Goal: Information Seeking & Learning: Learn about a topic

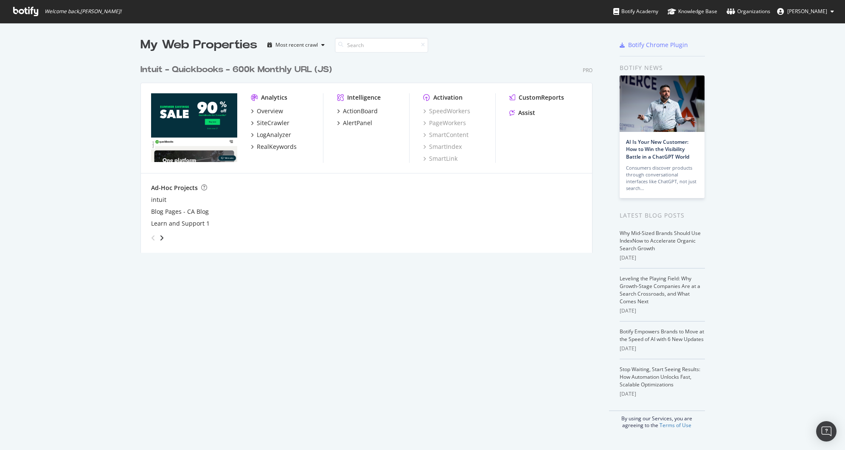
scroll to position [444, 832]
click at [270, 127] on div "SiteCrawler" at bounding box center [273, 123] width 33 height 8
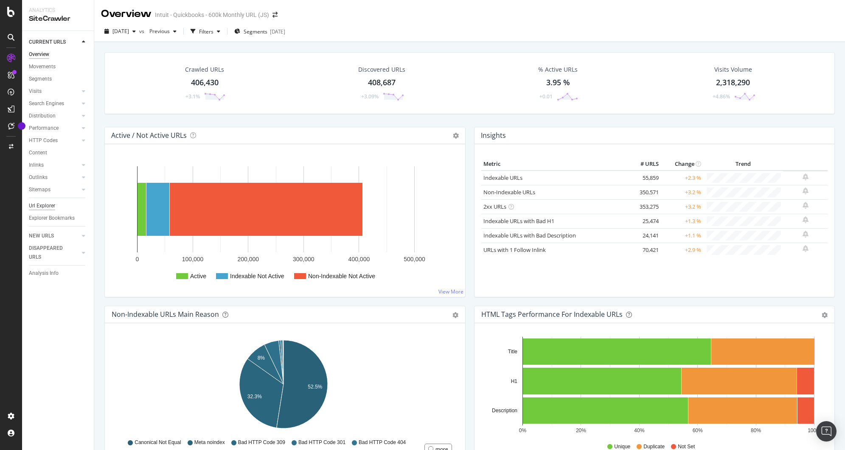
click at [38, 205] on div "Url Explorer" at bounding box center [42, 206] width 26 height 9
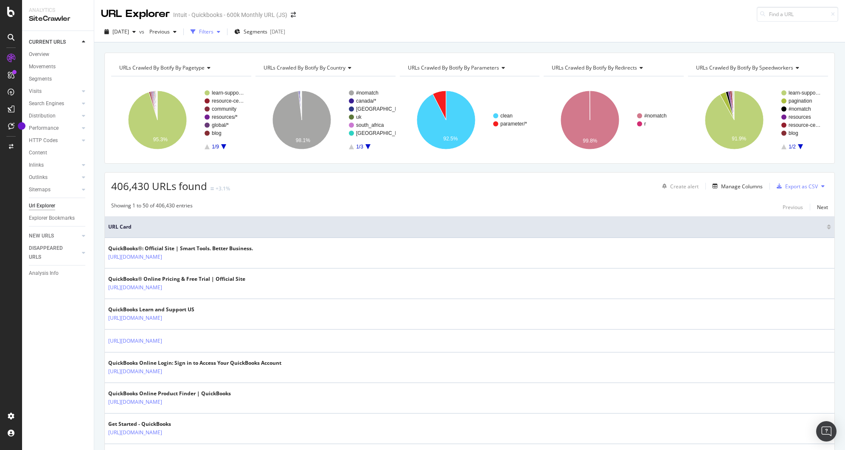
click at [213, 35] on div "Filters" at bounding box center [206, 31] width 14 height 7
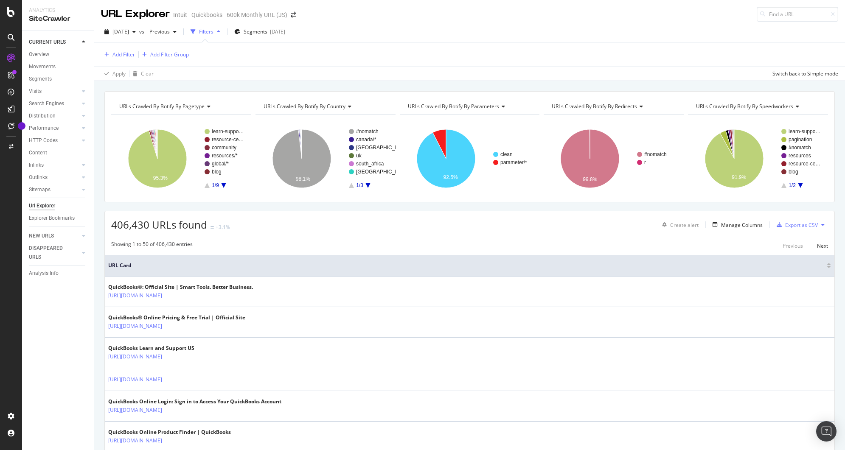
click at [129, 56] on div "Add Filter" at bounding box center [123, 54] width 22 height 7
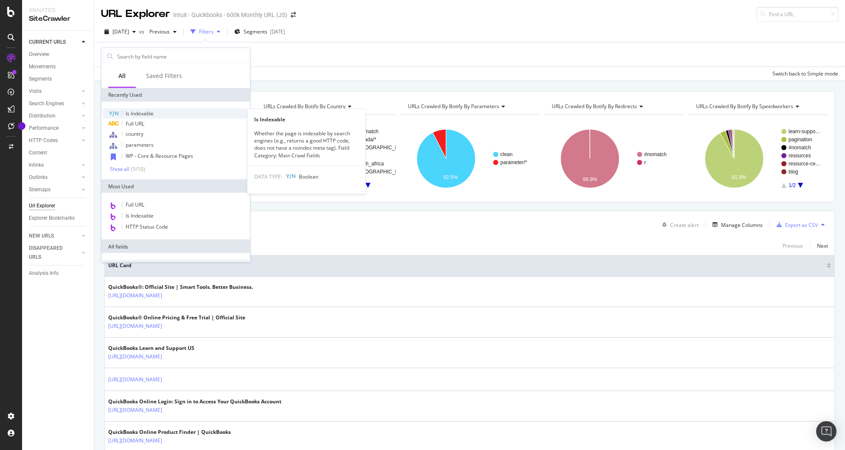
click at [144, 110] on span "Is Indexable" at bounding box center [140, 113] width 28 height 7
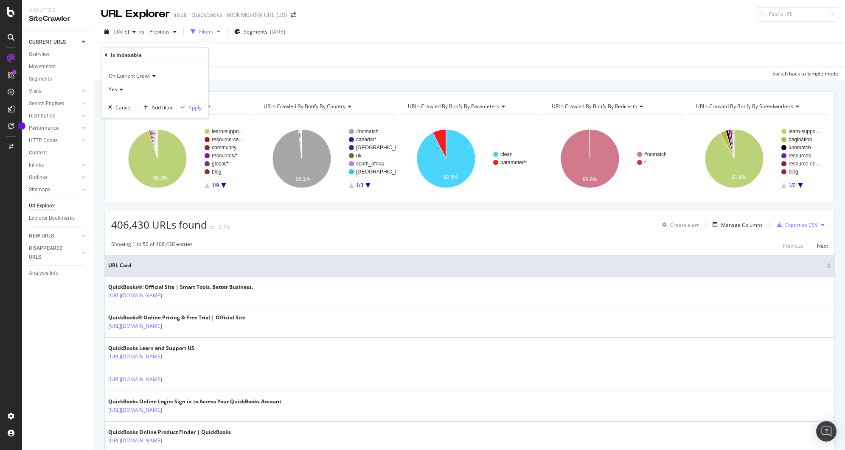
click at [127, 79] on span "On Current Crawl" at bounding box center [129, 75] width 41 height 7
click at [131, 103] on span "On Compared Crawl" at bounding box center [136, 104] width 48 height 7
click at [166, 106] on div "Add filter" at bounding box center [163, 107] width 22 height 7
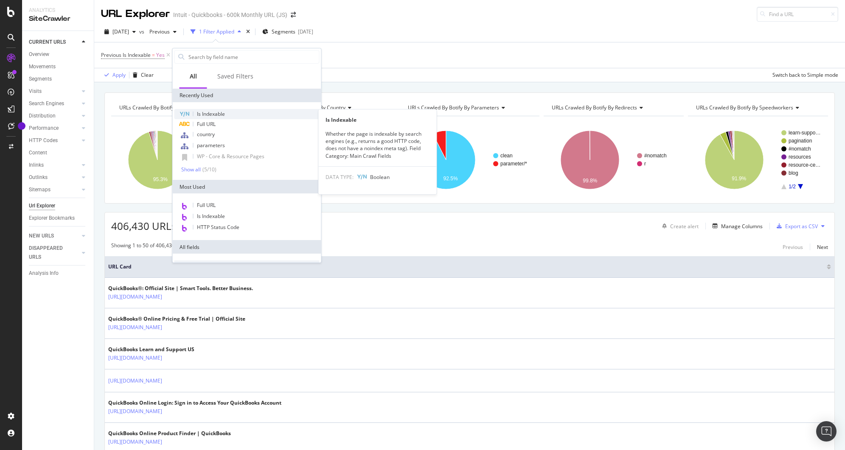
click at [208, 115] on span "Is Indexable" at bounding box center [211, 113] width 28 height 7
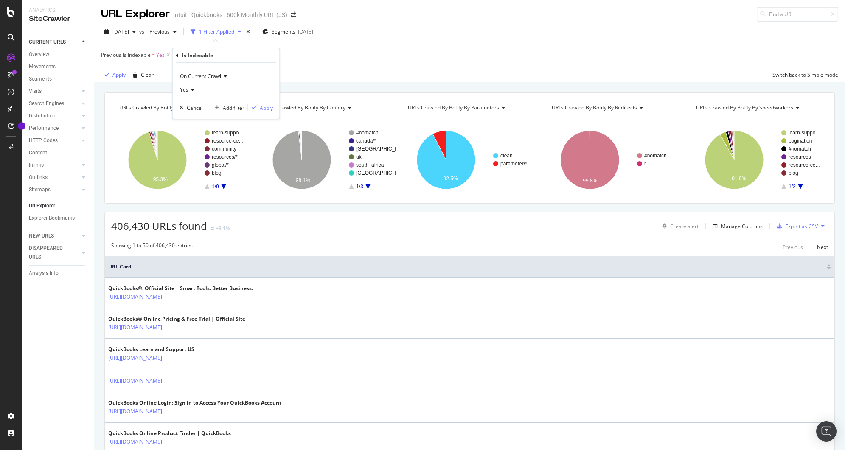
click at [187, 90] on span "Yes" at bounding box center [184, 89] width 8 height 7
click at [199, 116] on div "No" at bounding box center [227, 118] width 91 height 11
click at [265, 107] on div "Apply" at bounding box center [266, 107] width 13 height 7
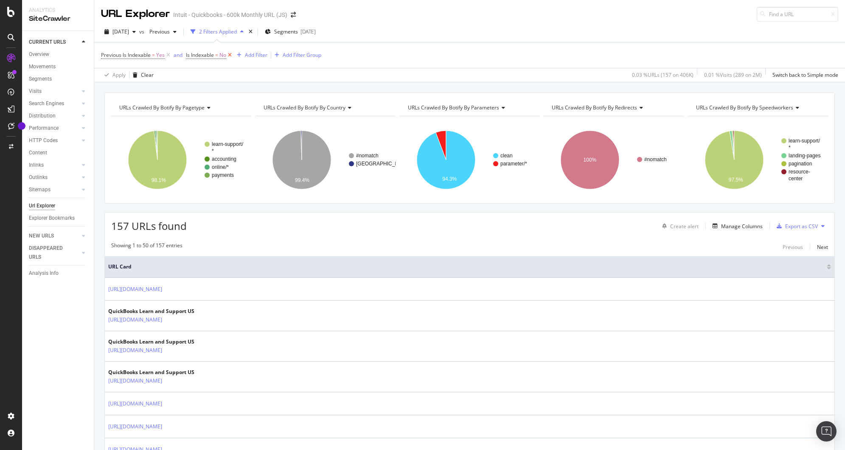
click at [232, 55] on icon at bounding box center [229, 55] width 7 height 8
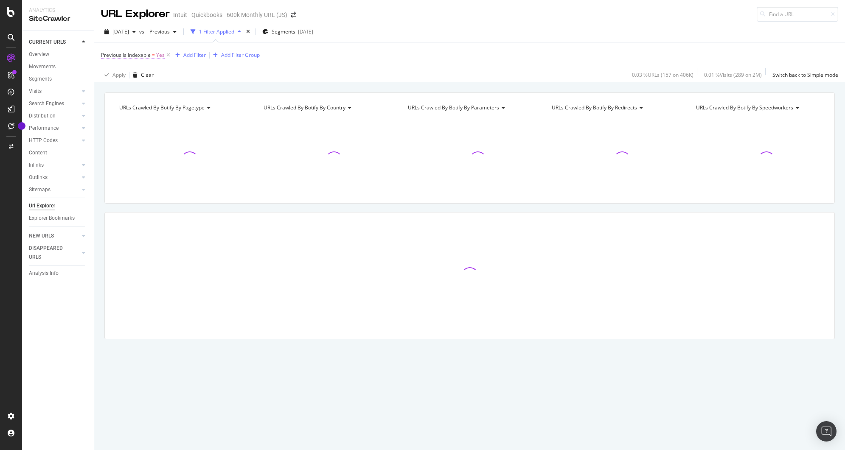
click at [143, 55] on span "Previous Is Indexable" at bounding box center [126, 54] width 50 height 7
click at [108, 56] on div "Previous Is Indexable" at bounding box center [155, 54] width 100 height 14
click at [106, 55] on icon at bounding box center [106, 54] width 3 height 5
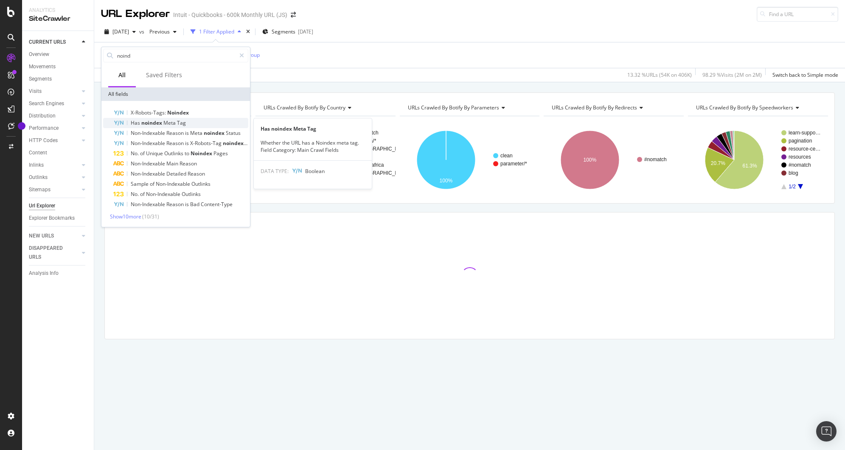
type input "noind"
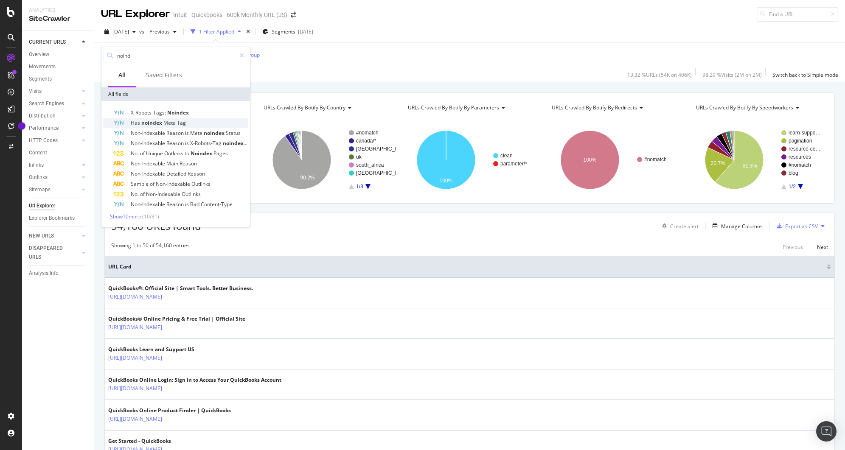
click at [177, 122] on span "Tag" at bounding box center [181, 122] width 9 height 7
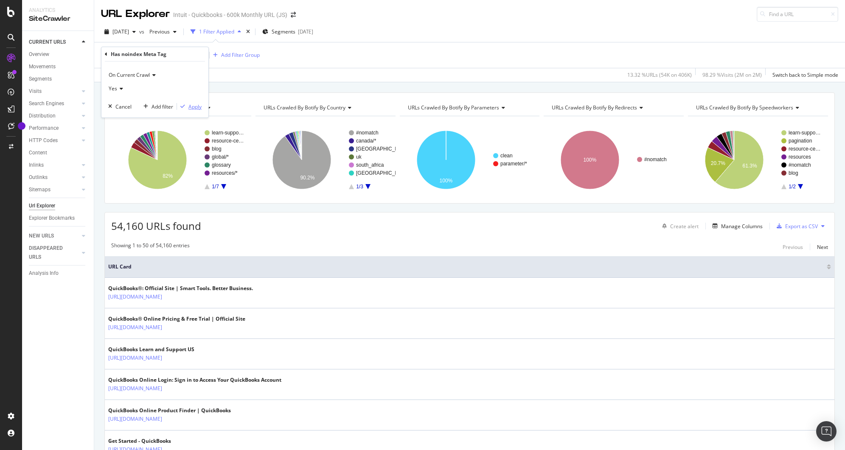
click at [188, 103] on div "Apply" at bounding box center [194, 106] width 13 height 7
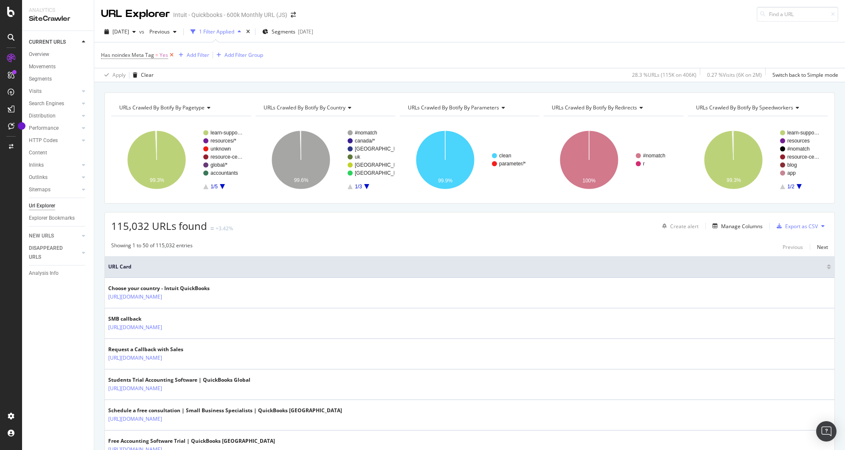
click at [169, 56] on icon at bounding box center [171, 55] width 7 height 8
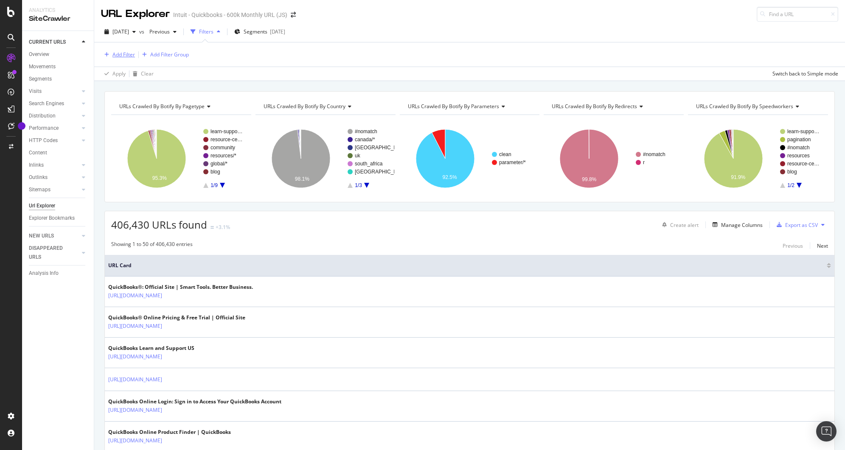
click at [122, 56] on div "Add Filter" at bounding box center [123, 54] width 22 height 7
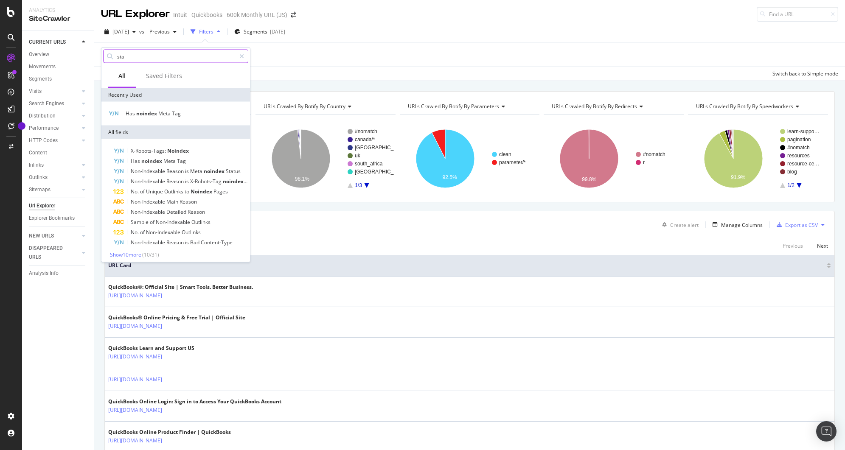
type input "stat"
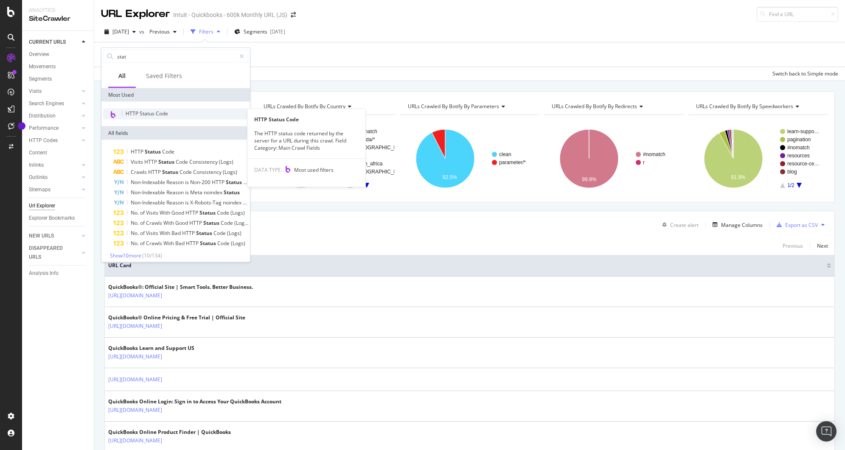
click at [140, 115] on span "HTTP Status Code" at bounding box center [147, 113] width 42 height 7
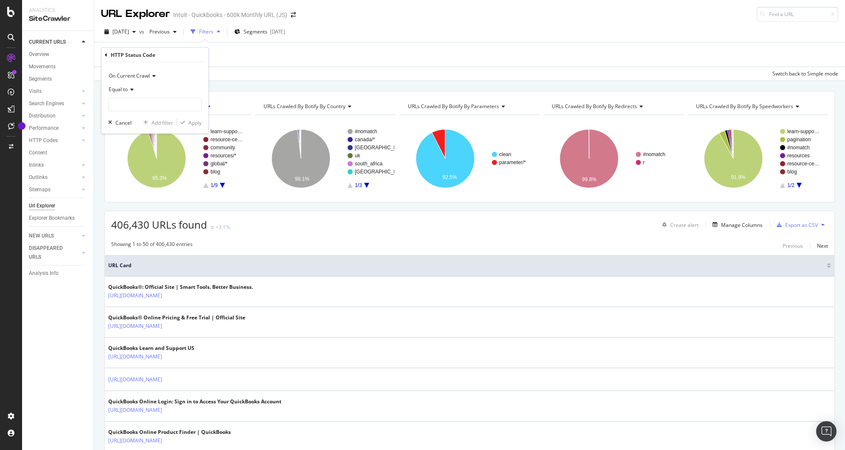
click at [124, 86] on span "Equal to" at bounding box center [118, 89] width 19 height 7
click at [124, 114] on span "Not Equal to" at bounding box center [126, 117] width 29 height 7
click at [129, 103] on input "number" at bounding box center [154, 105] width 93 height 14
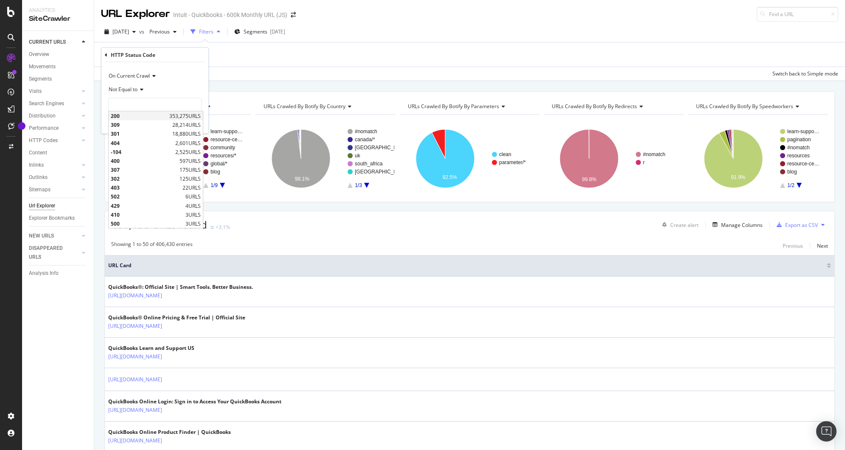
click at [128, 116] on span "200" at bounding box center [139, 115] width 56 height 7
type input "200"
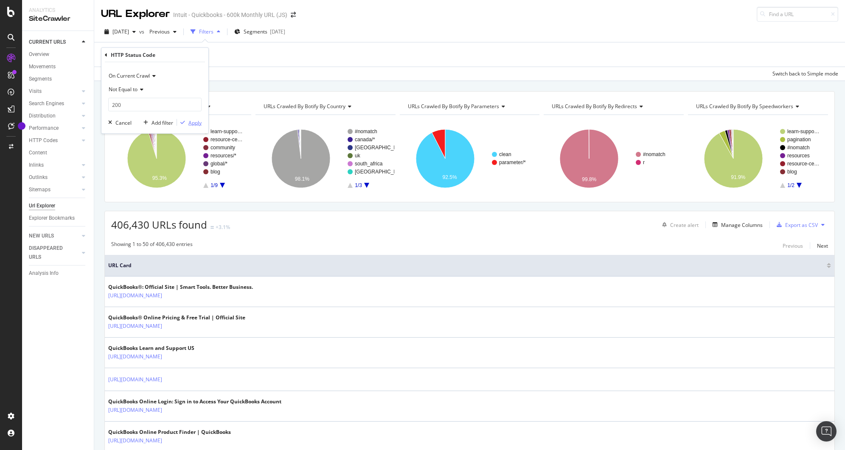
click at [194, 124] on div "Apply" at bounding box center [194, 122] width 13 height 7
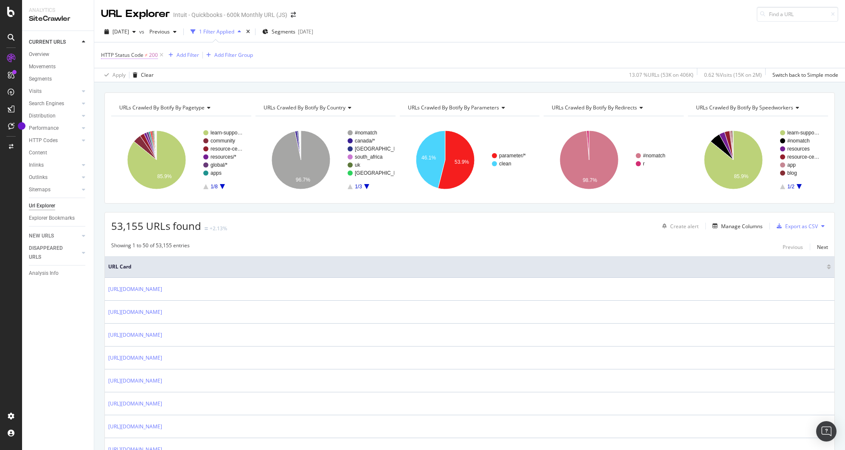
click at [126, 55] on span "HTTP Status Code" at bounding box center [122, 54] width 42 height 7
click at [105, 54] on icon at bounding box center [106, 54] width 3 height 5
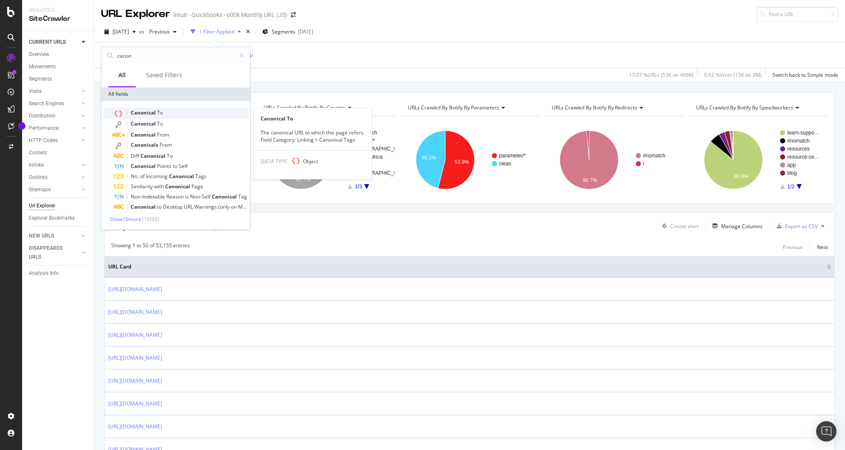
type input "canon"
click at [143, 113] on span "Canonical" at bounding box center [144, 112] width 26 height 7
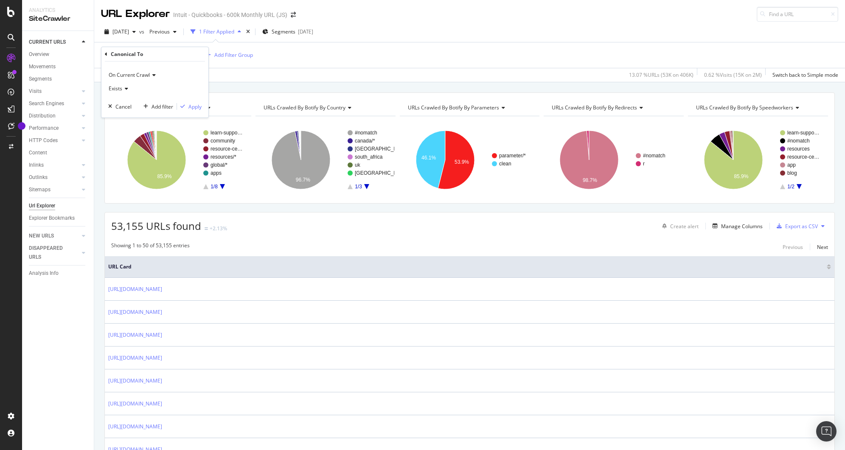
click at [120, 87] on span "Exists" at bounding box center [116, 88] width 14 height 7
click at [126, 122] on div "Doesn't exist" at bounding box center [155, 117] width 91 height 11
click at [199, 110] on div "Apply" at bounding box center [189, 107] width 25 height 8
click at [133, 55] on span "doesn't exist" at bounding box center [148, 54] width 30 height 7
click at [107, 54] on div "Canonical To" at bounding box center [155, 54] width 100 height 14
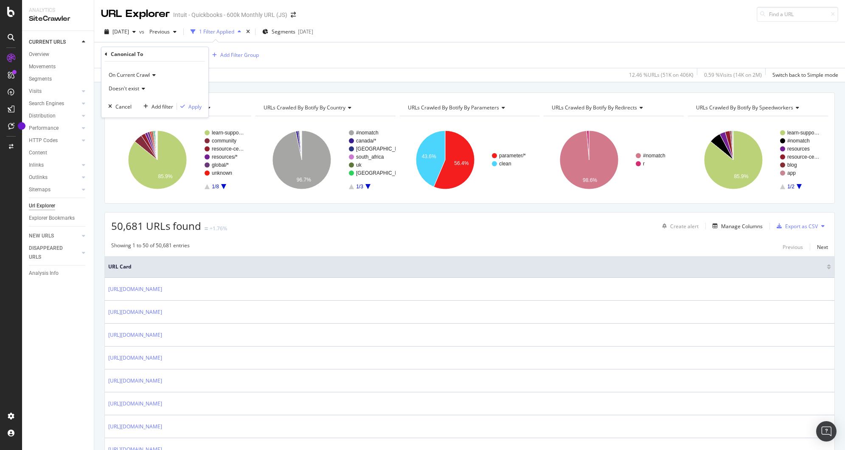
click at [106, 54] on icon at bounding box center [106, 54] width 3 height 5
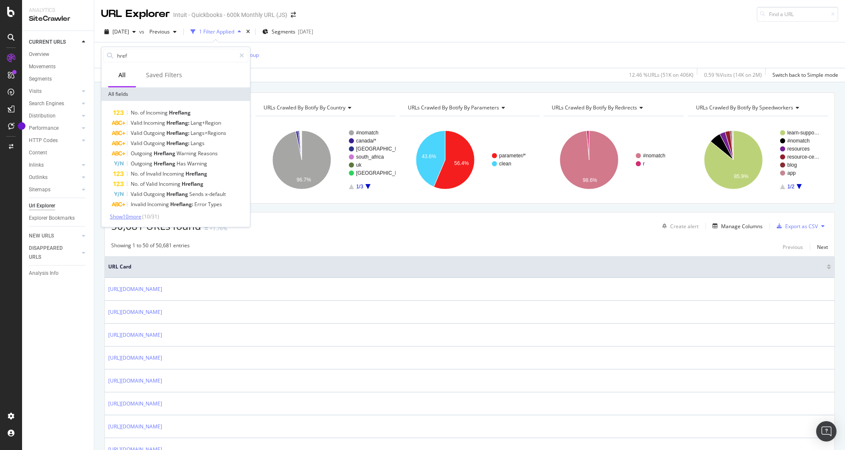
type input "href"
click at [134, 215] on span "Show 10 more" at bounding box center [125, 216] width 31 height 7
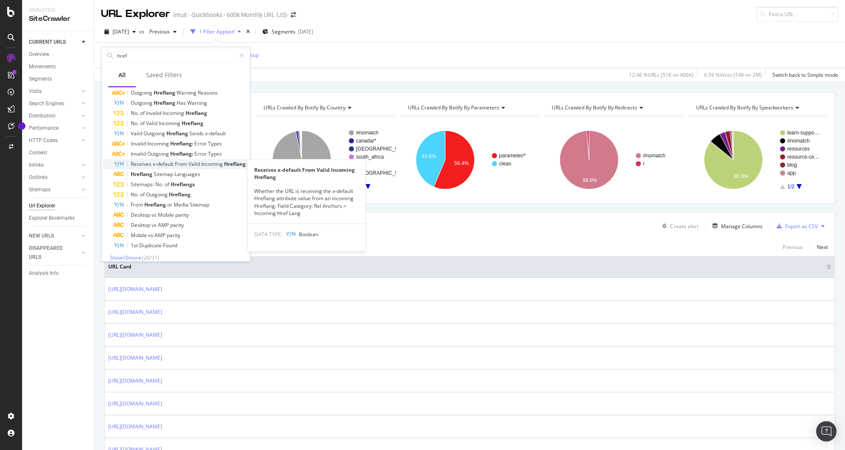
scroll to position [67, 0]
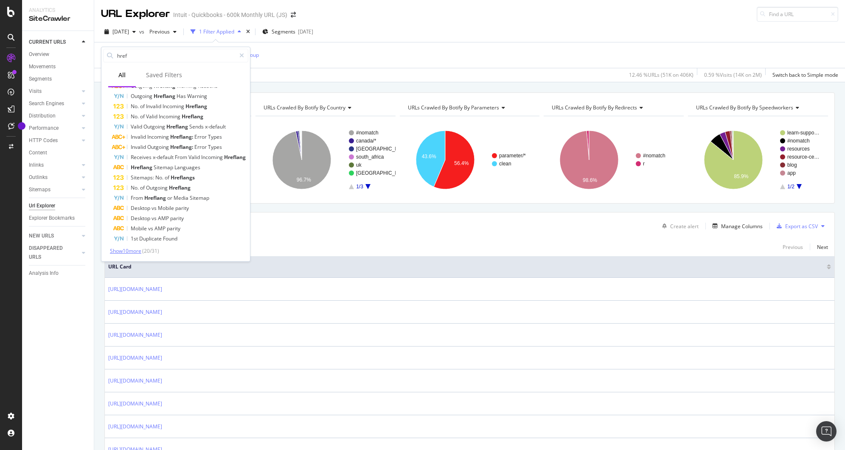
click at [135, 248] on span "Show 10 more" at bounding box center [125, 250] width 31 height 7
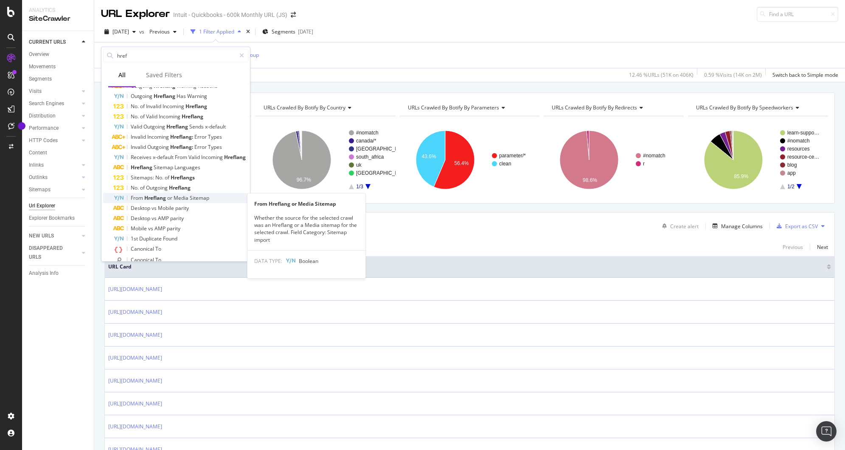
scroll to position [171, 0]
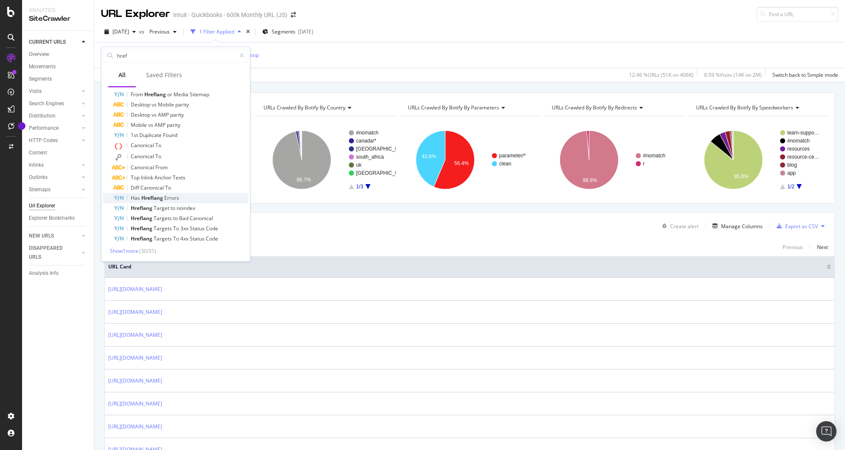
click at [155, 194] on div "Has Hreflang Errors" at bounding box center [180, 198] width 135 height 10
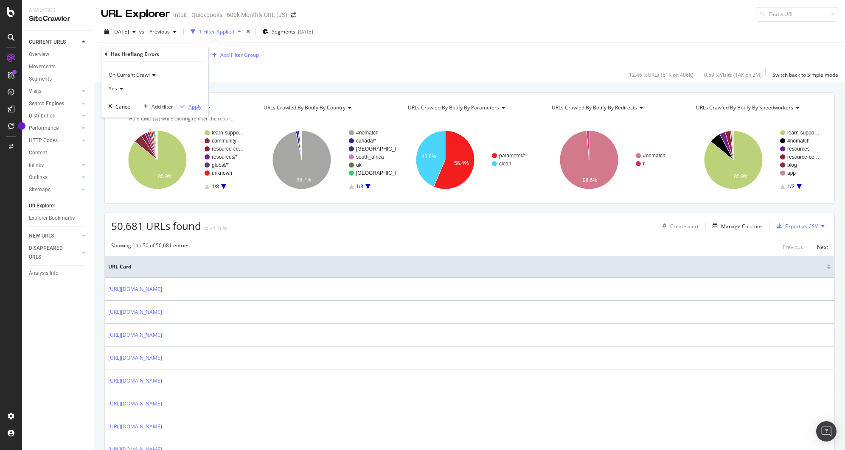
click at [182, 109] on div "Apply" at bounding box center [189, 107] width 25 height 8
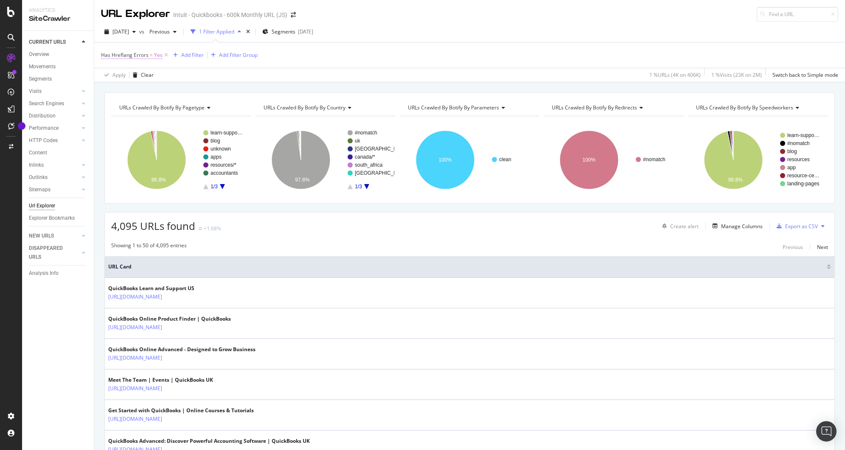
click at [131, 56] on span "Has Hreflang Errors" at bounding box center [125, 54] width 48 height 7
click at [107, 55] on icon at bounding box center [106, 54] width 3 height 5
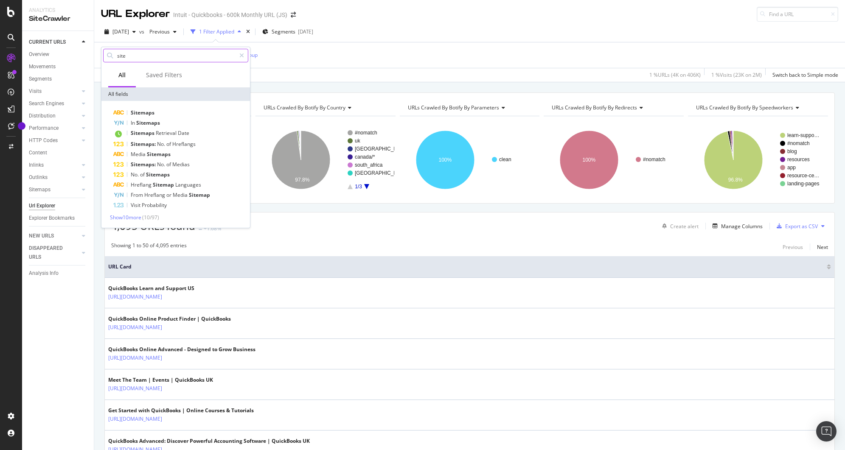
type input "sitem"
click at [140, 119] on span "Sitemaps" at bounding box center [148, 122] width 24 height 7
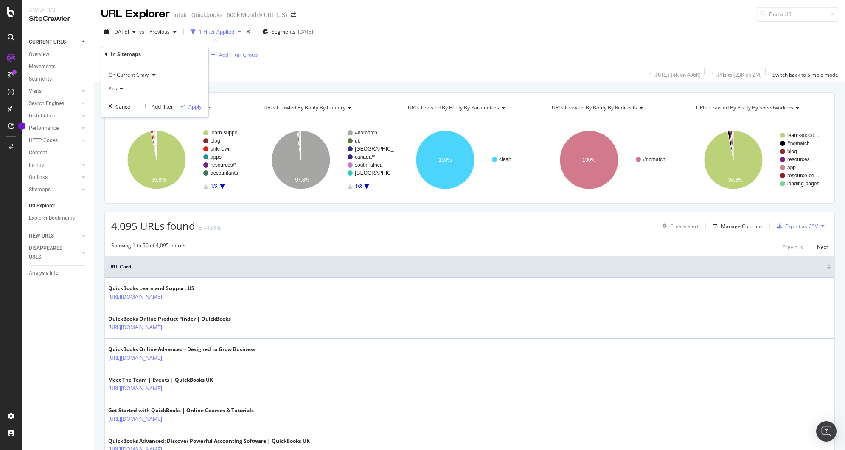
click at [119, 85] on div "Yes" at bounding box center [154, 89] width 93 height 14
click at [131, 114] on div "No" at bounding box center [155, 117] width 91 height 11
click at [168, 108] on div "Add filter" at bounding box center [163, 106] width 22 height 7
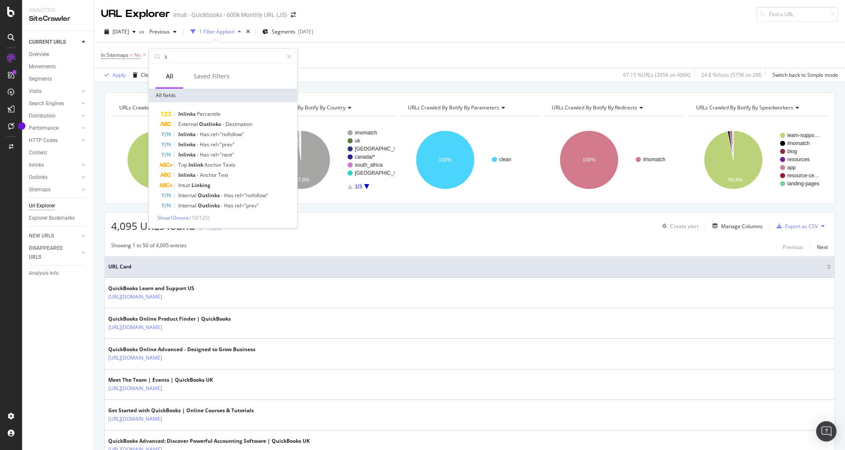
type input "l"
type input "inlink"
click at [180, 218] on span "Show 10 more" at bounding box center [172, 217] width 31 height 7
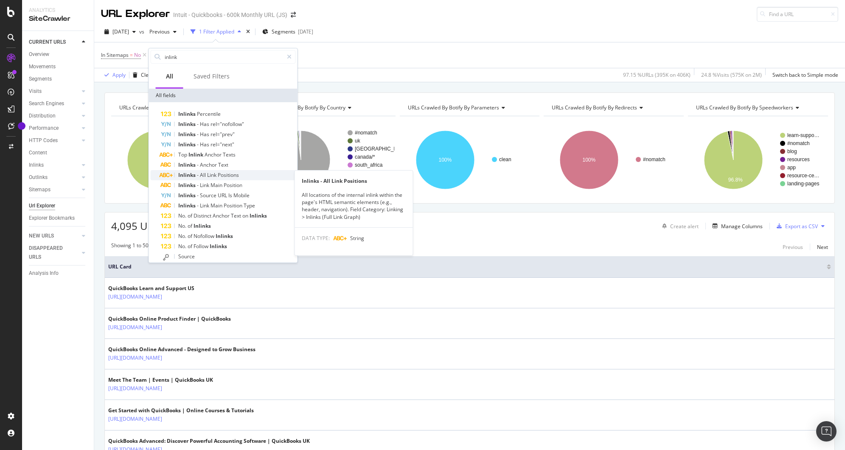
scroll to position [11, 0]
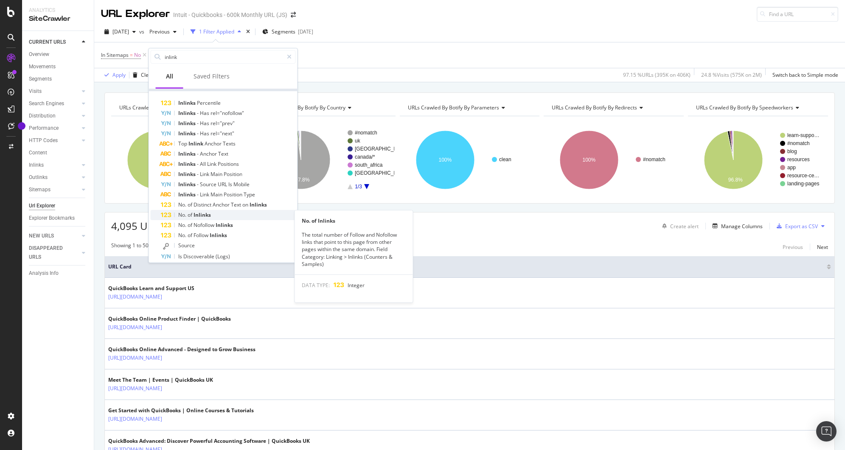
click at [210, 216] on span "Inlinks" at bounding box center [202, 214] width 17 height 7
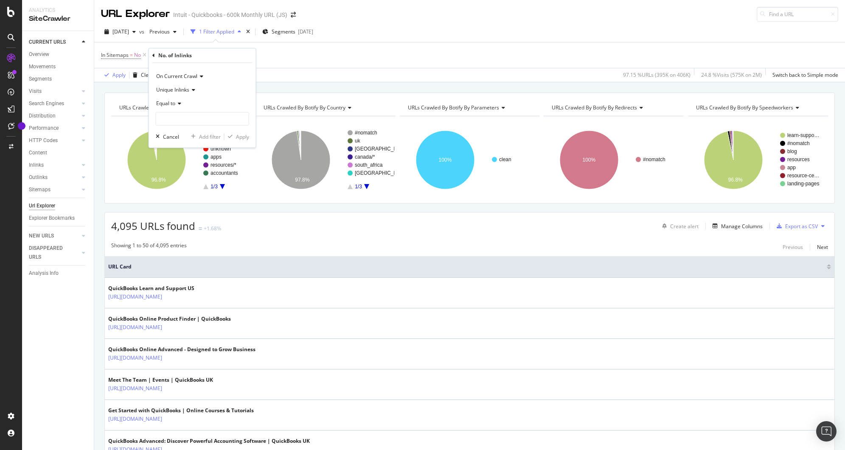
click at [188, 90] on span "Unique Inlinks" at bounding box center [172, 89] width 33 height 7
click at [178, 121] on span "Total Inlinks" at bounding box center [174, 118] width 28 height 7
click at [181, 115] on input "number" at bounding box center [202, 119] width 93 height 14
type input "0"
click at [236, 137] on div "Apply" at bounding box center [242, 136] width 13 height 7
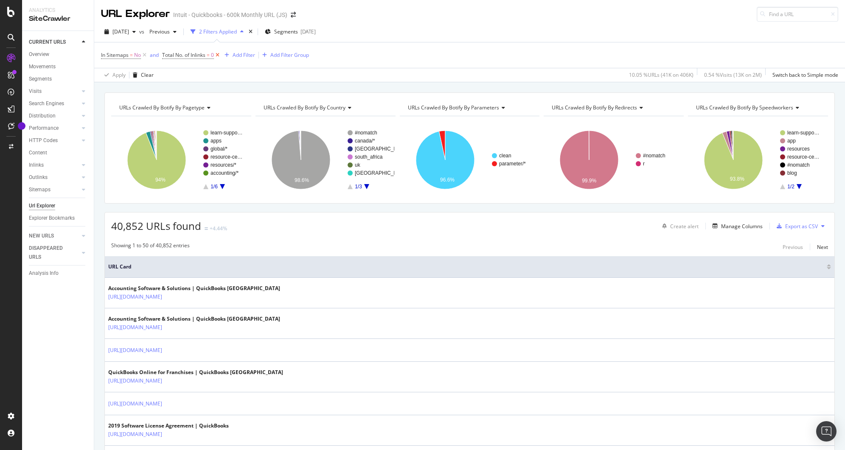
click at [219, 56] on icon at bounding box center [217, 55] width 7 height 8
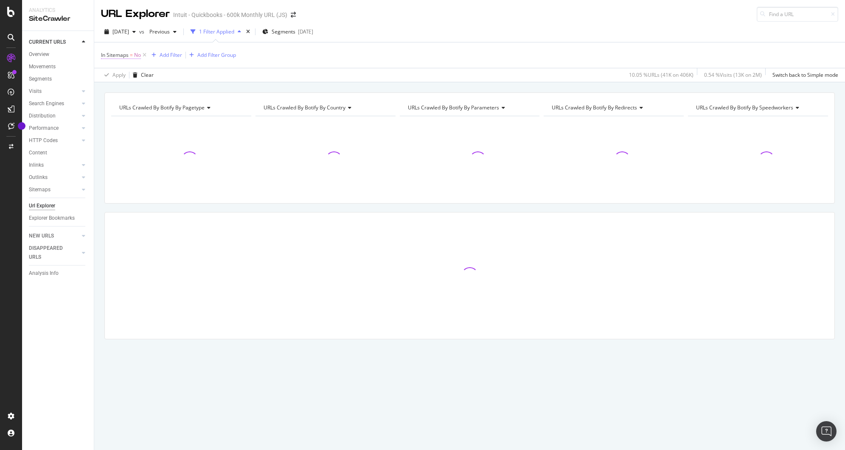
click at [123, 56] on span "In Sitemaps" at bounding box center [115, 54] width 28 height 7
click at [105, 53] on icon at bounding box center [106, 54] width 3 height 5
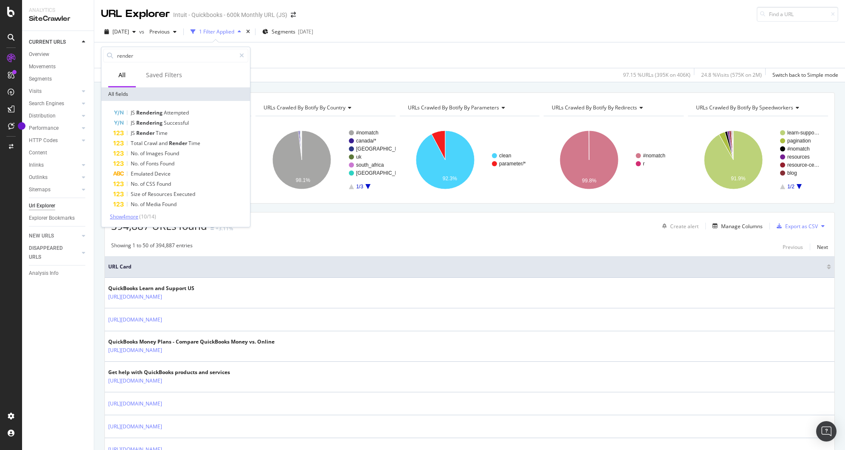
type input "render"
click at [131, 216] on span "Show 4 more" at bounding box center [124, 216] width 28 height 7
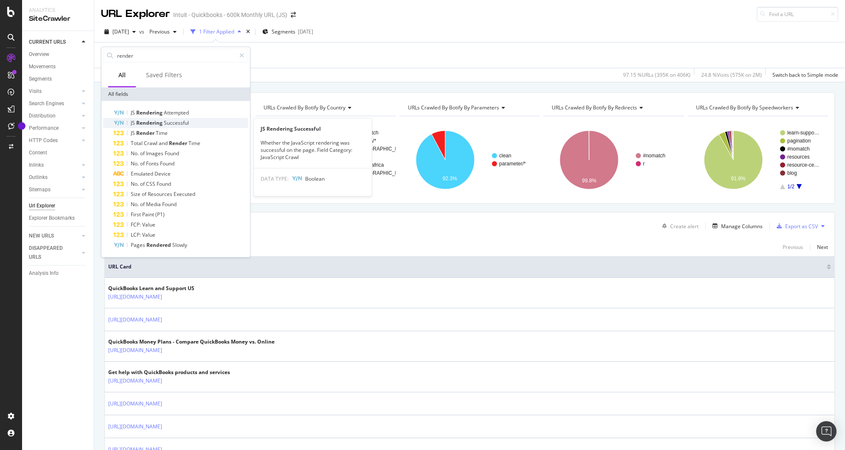
click at [175, 122] on span "Successful" at bounding box center [176, 122] width 25 height 7
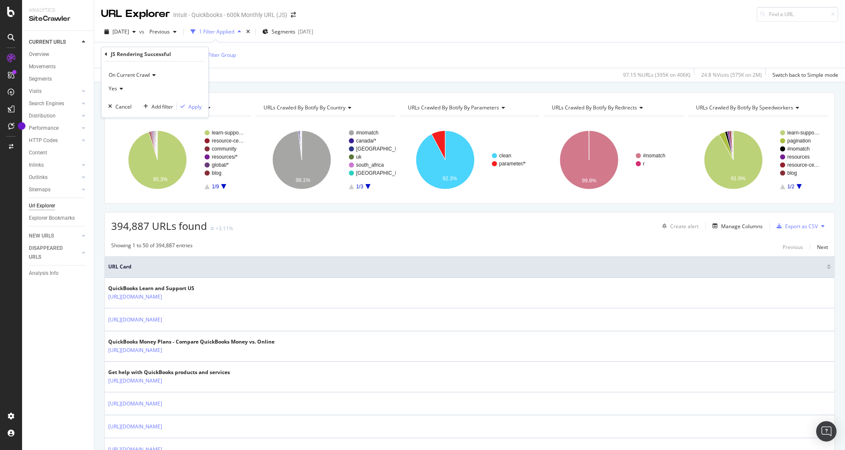
click at [120, 87] on icon at bounding box center [120, 88] width 6 height 5
click at [123, 112] on div "No" at bounding box center [155, 117] width 91 height 11
click at [194, 109] on div "Apply" at bounding box center [194, 106] width 13 height 7
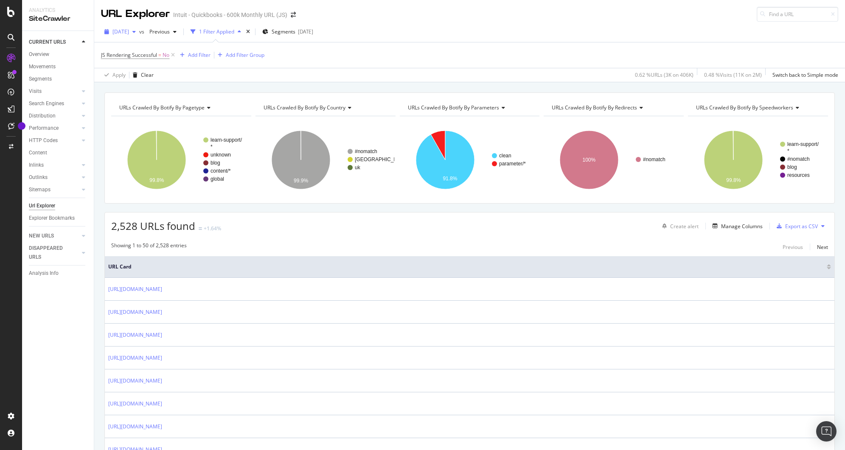
click at [129, 34] on span "[DATE]" at bounding box center [120, 31] width 17 height 7
click at [137, 85] on div "[DATE] 411K URLs" at bounding box center [157, 90] width 101 height 12
click at [129, 31] on span "[DATE]" at bounding box center [120, 31] width 17 height 7
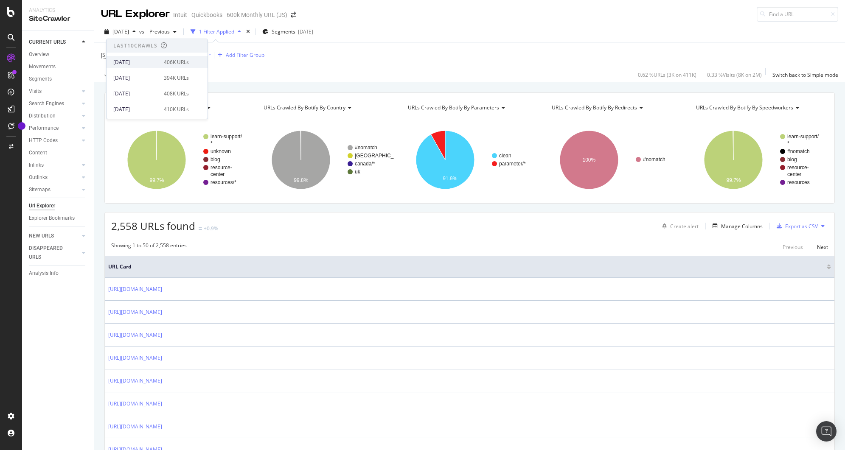
click at [136, 63] on div "[DATE]" at bounding box center [135, 63] width 45 height 8
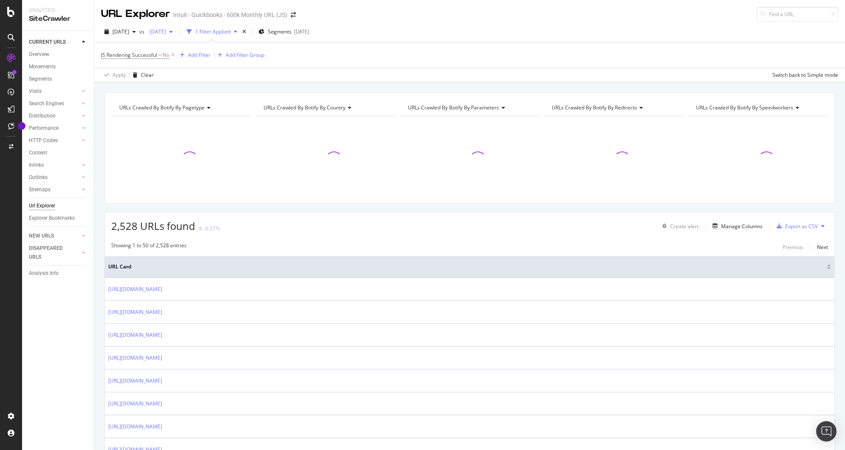
click at [176, 35] on div "[DATE]" at bounding box center [161, 31] width 30 height 13
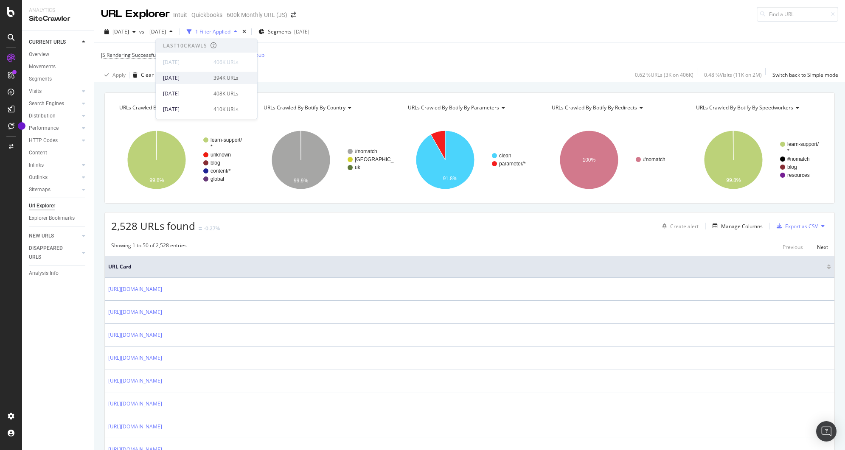
click at [183, 73] on div "[DATE] 394K URLs" at bounding box center [206, 78] width 101 height 12
click at [145, 54] on span "JS Rendering Successful" at bounding box center [129, 54] width 56 height 7
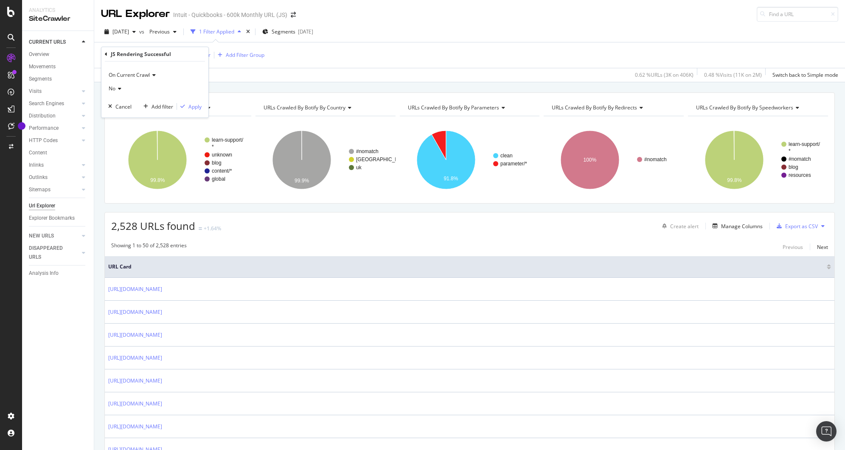
click at [106, 53] on icon at bounding box center [106, 54] width 3 height 5
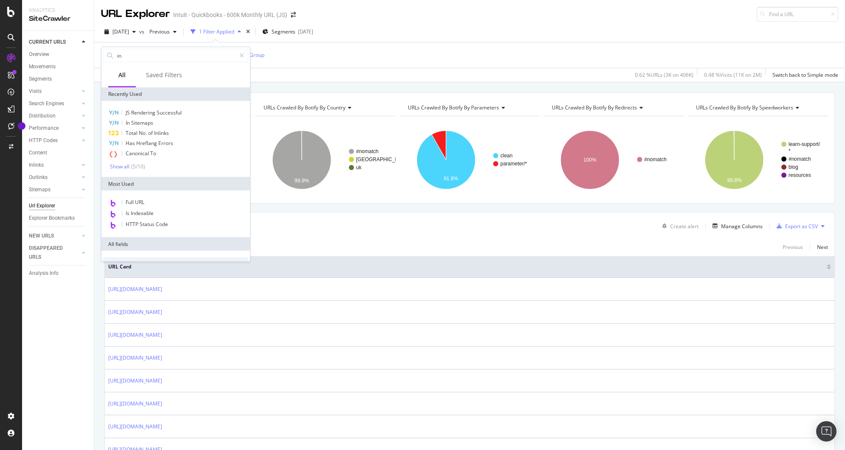
type input "ind"
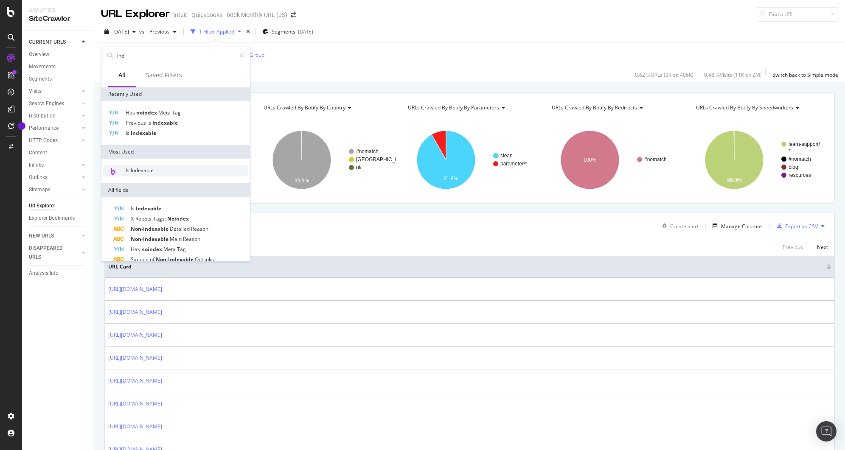
click at [139, 170] on span "Is Indexable" at bounding box center [140, 170] width 28 height 7
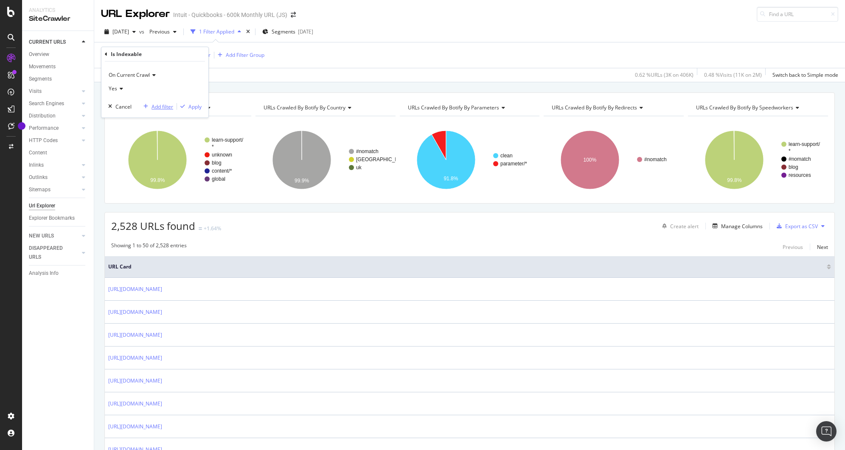
click at [163, 103] on div "Add filter" at bounding box center [163, 106] width 22 height 7
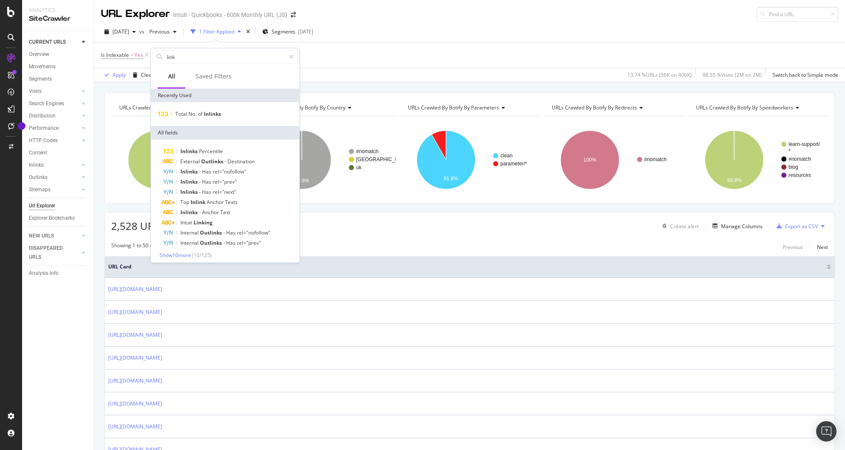
scroll to position [3, 0]
click at [187, 251] on span "Show 10 more" at bounding box center [175, 252] width 31 height 7
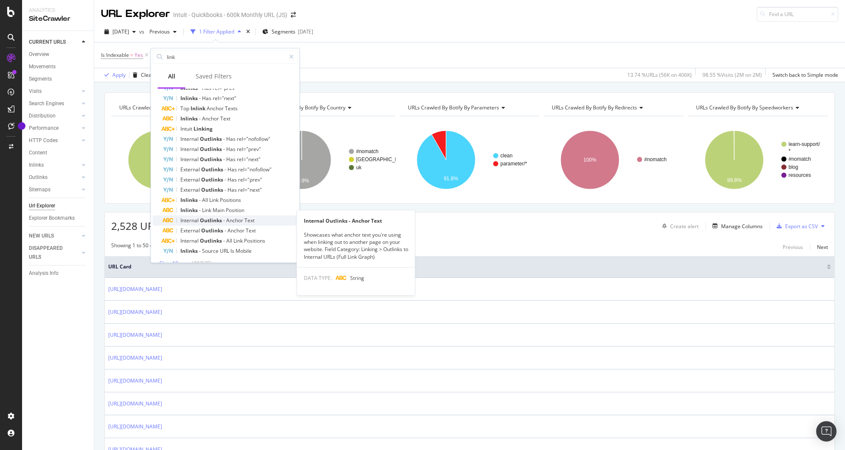
scroll to position [105, 0]
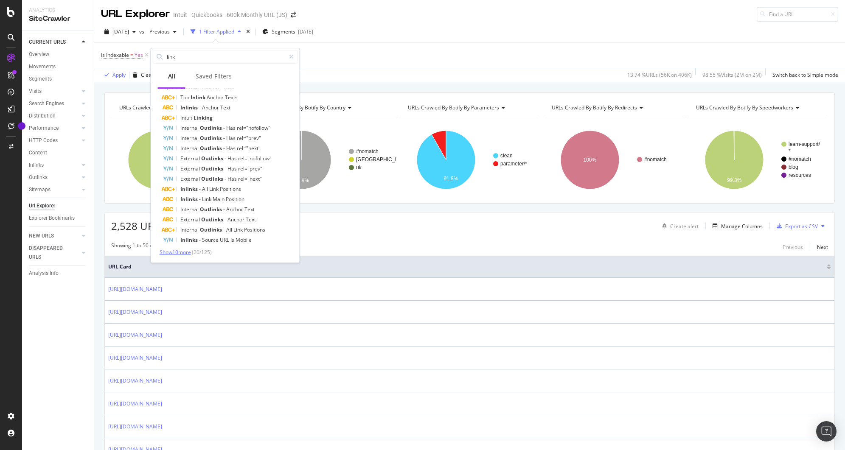
click at [191, 249] on span "Show 10 more" at bounding box center [175, 252] width 31 height 7
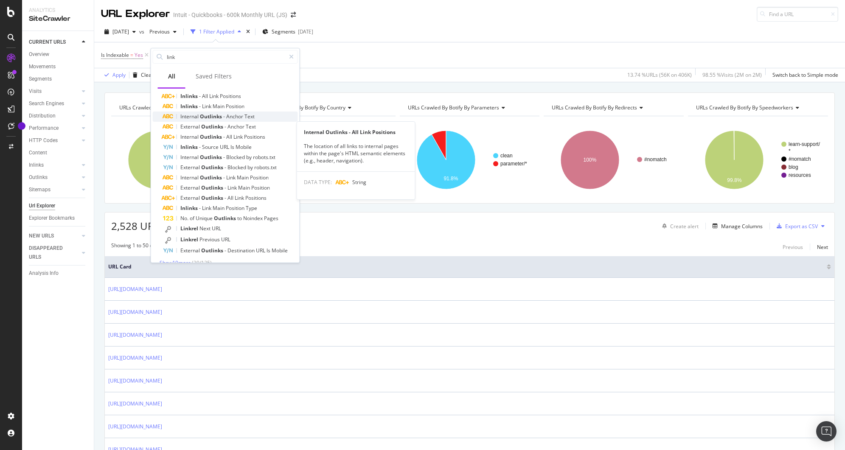
scroll to position [208, 0]
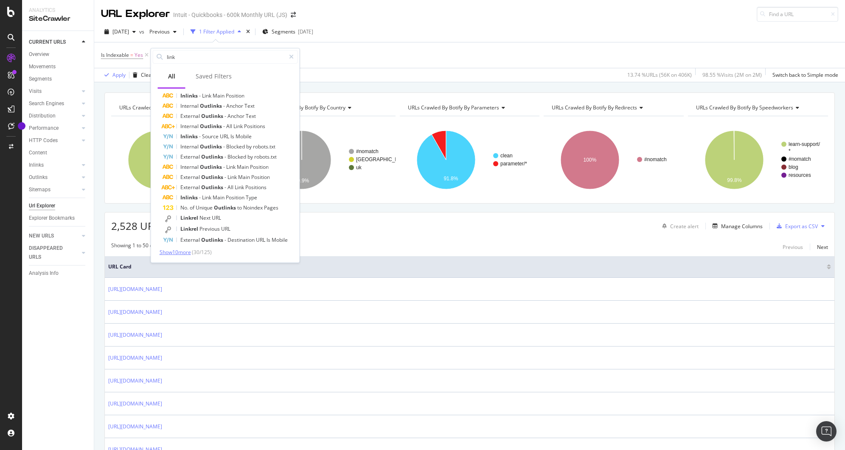
click at [185, 253] on span "Show 10 more" at bounding box center [175, 252] width 31 height 7
click at [185, 59] on input "link" at bounding box center [225, 57] width 119 height 13
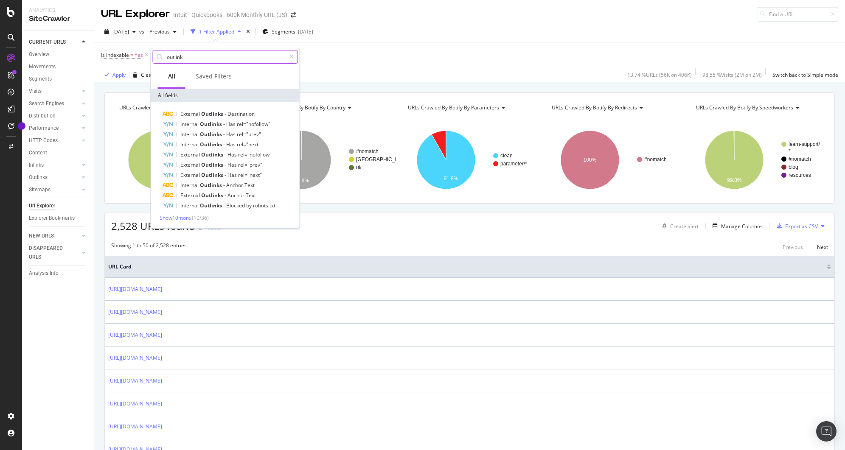
scroll to position [0, 0]
type input "outlink"
click at [182, 216] on span "Show 10 more" at bounding box center [175, 217] width 31 height 7
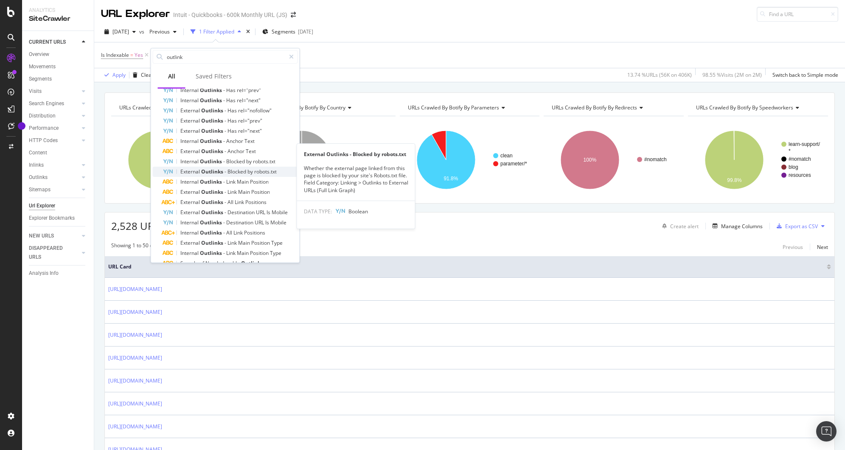
scroll to position [67, 0]
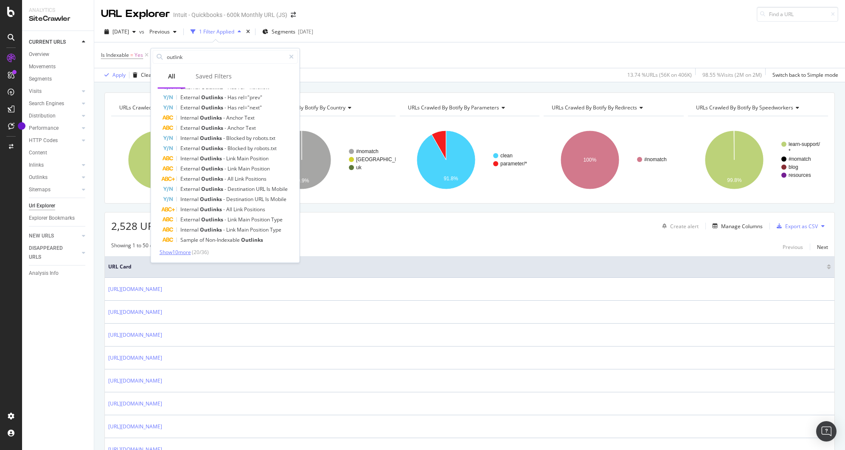
click at [177, 250] on span "Show 10 more" at bounding box center [175, 252] width 31 height 7
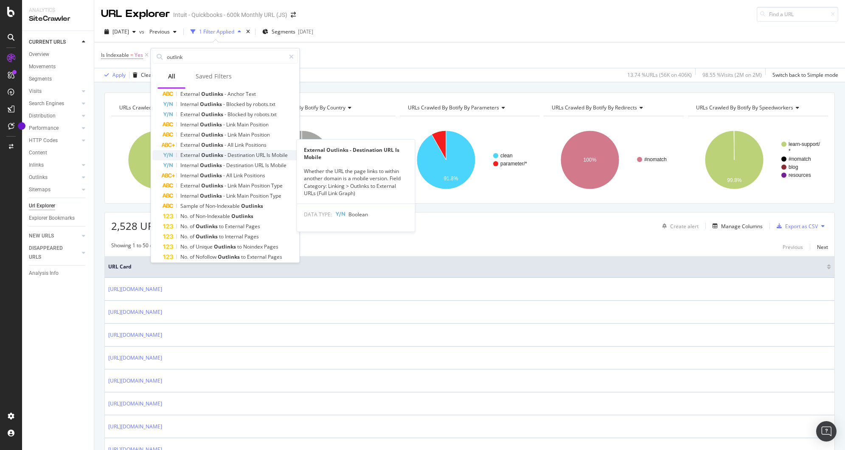
scroll to position [112, 0]
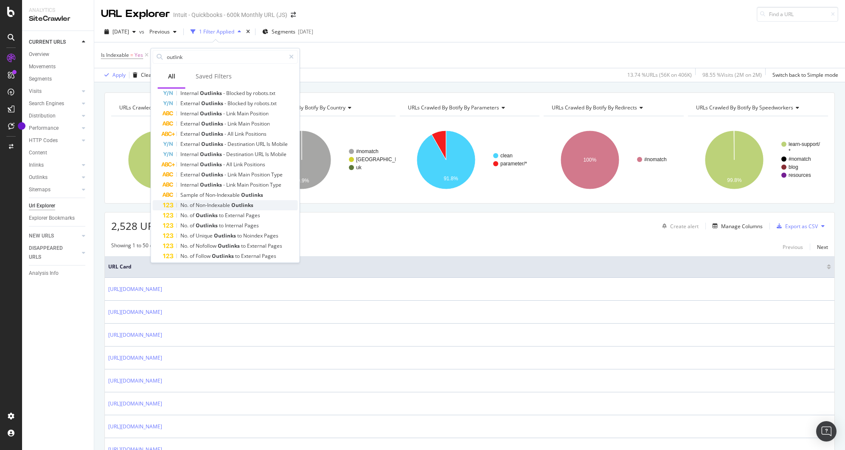
click at [191, 206] on span "of" at bounding box center [193, 205] width 6 height 7
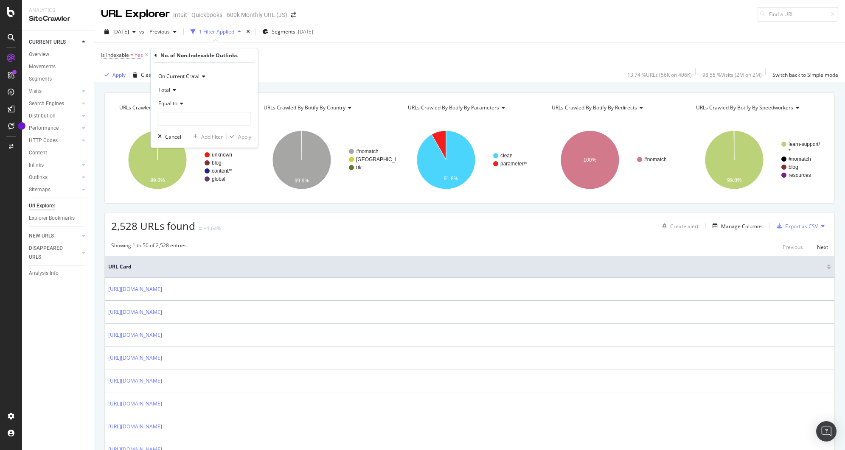
click at [180, 105] on icon at bounding box center [180, 103] width 6 height 5
click at [180, 169] on div "Greater than" at bounding box center [205, 165] width 91 height 11
click at [195, 118] on input "number" at bounding box center [204, 119] width 93 height 14
type input "0"
click at [241, 135] on div "Apply" at bounding box center [244, 136] width 13 height 7
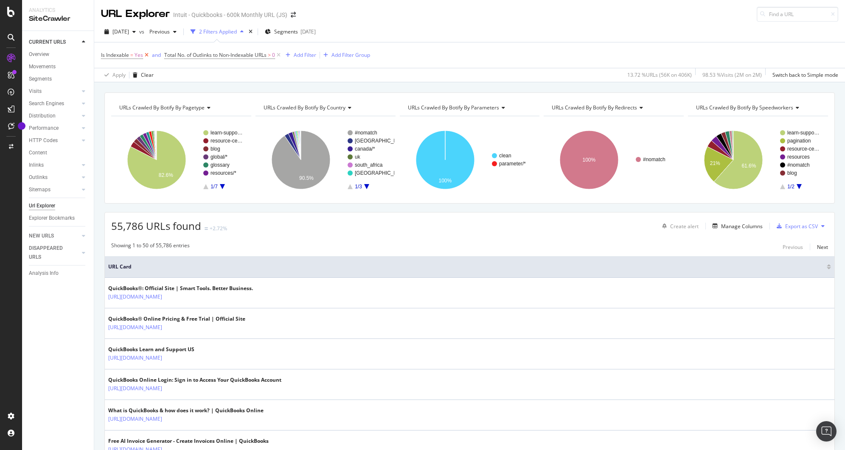
click at [148, 56] on icon at bounding box center [146, 55] width 7 height 8
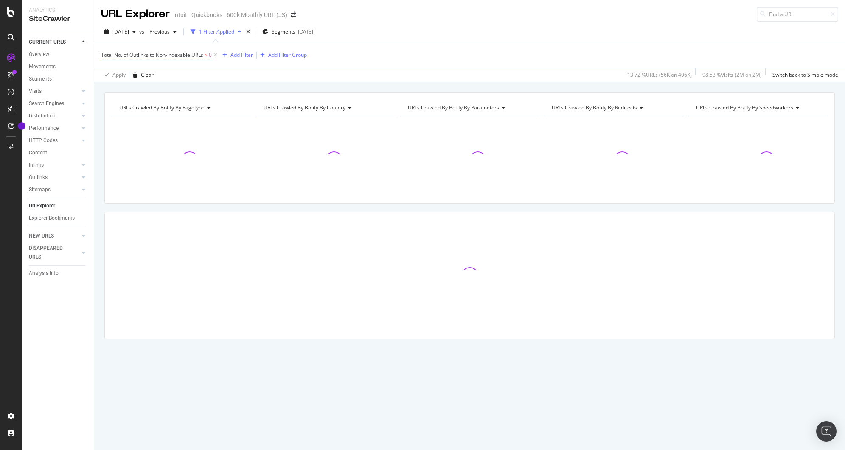
click at [145, 56] on span "Total No. of Outlinks to Non-Indexable URLs" at bounding box center [152, 54] width 102 height 7
click at [107, 53] on icon at bounding box center [106, 54] width 3 height 5
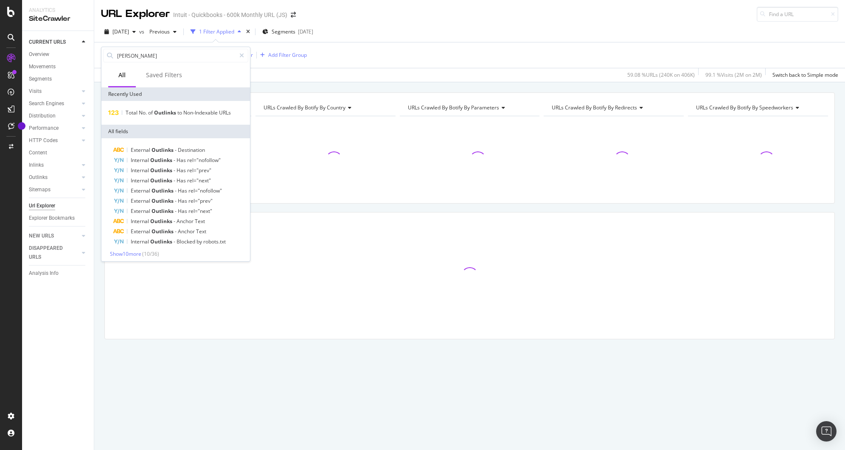
type input "canon"
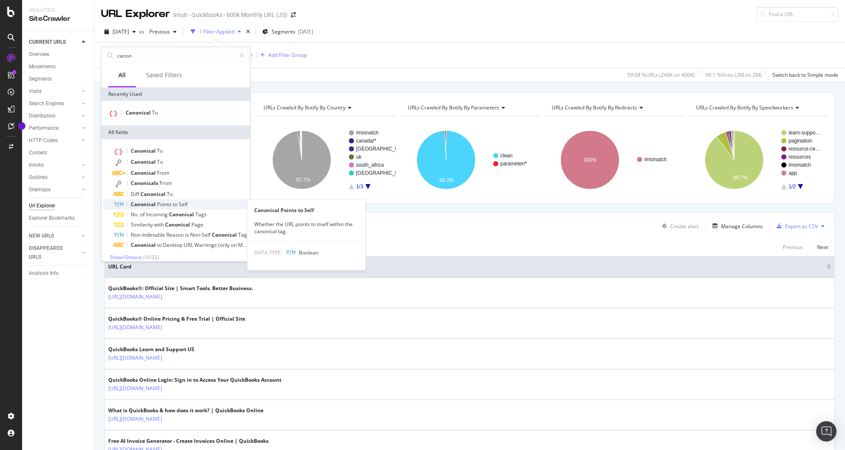
click at [182, 200] on div "Canonical Points to Self" at bounding box center [180, 204] width 135 height 10
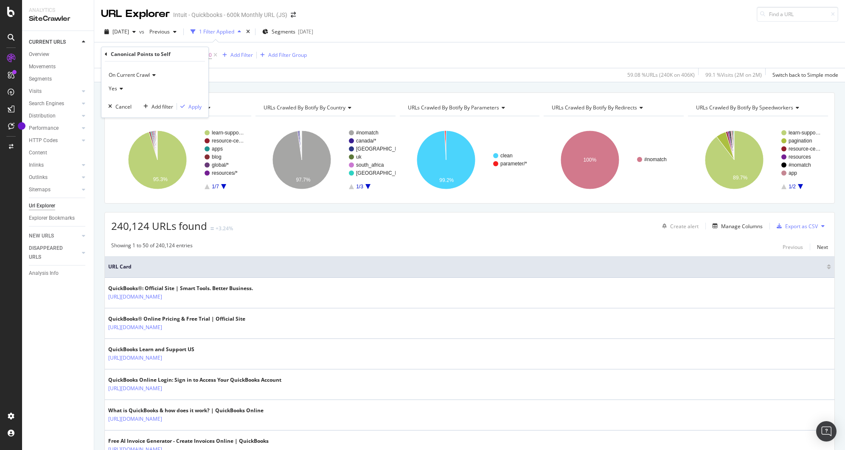
click at [112, 88] on span "Yes" at bounding box center [113, 88] width 8 height 7
click at [118, 114] on span "No" at bounding box center [115, 117] width 7 height 7
click at [188, 110] on div "Apply" at bounding box center [194, 106] width 13 height 7
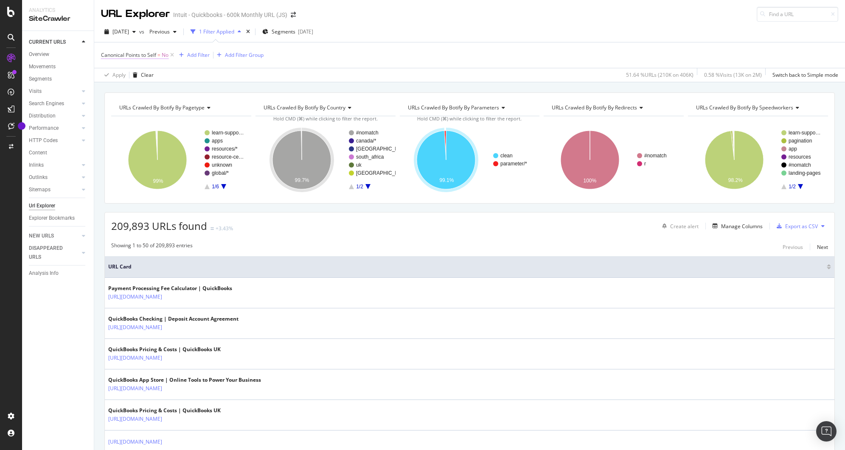
click at [137, 54] on span "Canonical Points to Self" at bounding box center [128, 54] width 55 height 7
click at [105, 53] on icon at bounding box center [106, 54] width 3 height 5
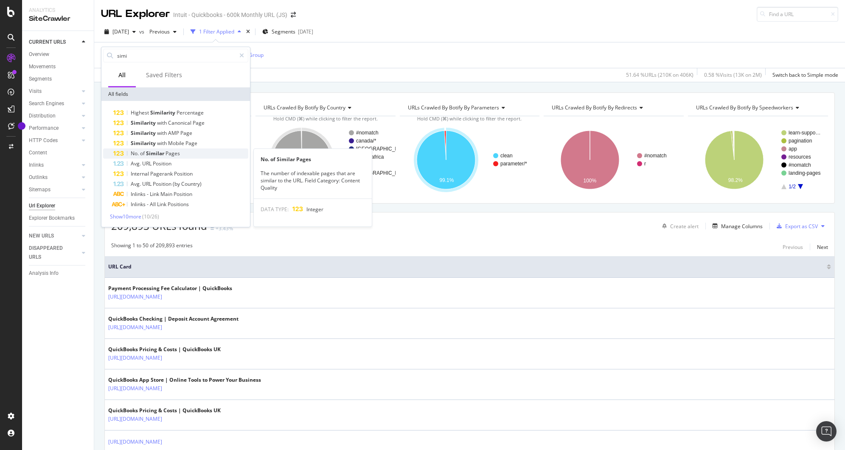
type input "simi"
click at [177, 156] on span "Pages" at bounding box center [173, 153] width 14 height 7
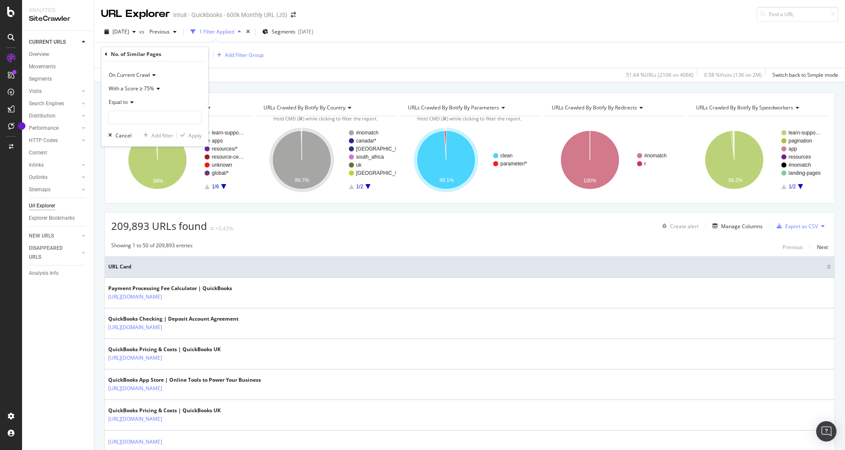
click at [141, 91] on span "With a Score ≥ 75%" at bounding box center [131, 88] width 45 height 7
click at [146, 125] on span "With a Score ≥ 90%" at bounding box center [134, 128] width 45 height 7
click at [131, 103] on icon at bounding box center [131, 102] width 6 height 5
click at [134, 162] on span "Greater than" at bounding box center [127, 163] width 31 height 7
click at [142, 119] on input "number" at bounding box center [154, 118] width 93 height 14
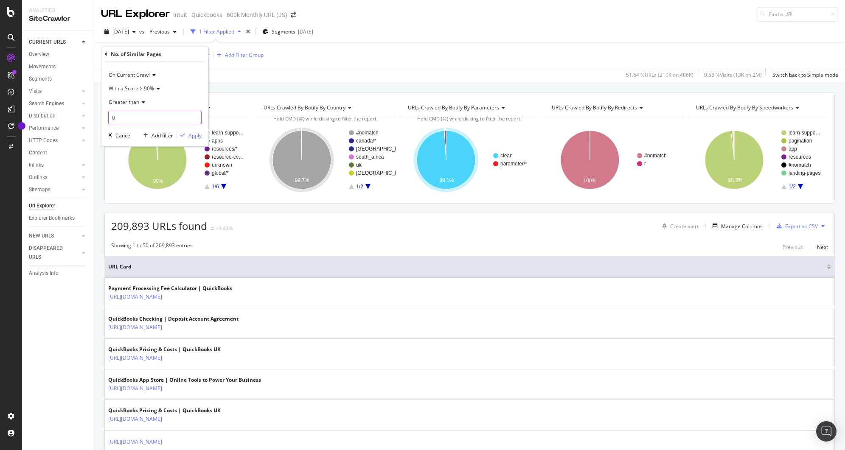
type input "0"
click at [188, 135] on div "Apply" at bounding box center [194, 135] width 13 height 7
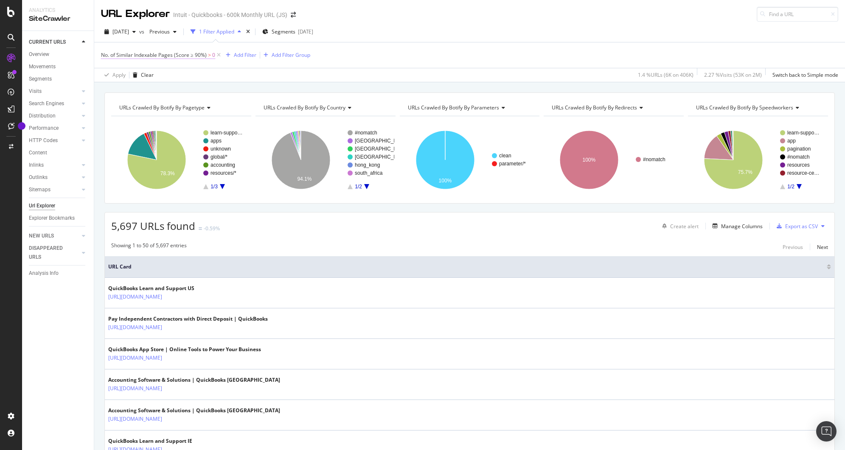
click at [145, 54] on span "No. of Similar Indexable Pages (Score ≥ 90%)" at bounding box center [154, 54] width 106 height 7
click at [107, 55] on div "No. of Similar Pages" at bounding box center [155, 54] width 100 height 14
click at [107, 55] on icon at bounding box center [106, 54] width 3 height 5
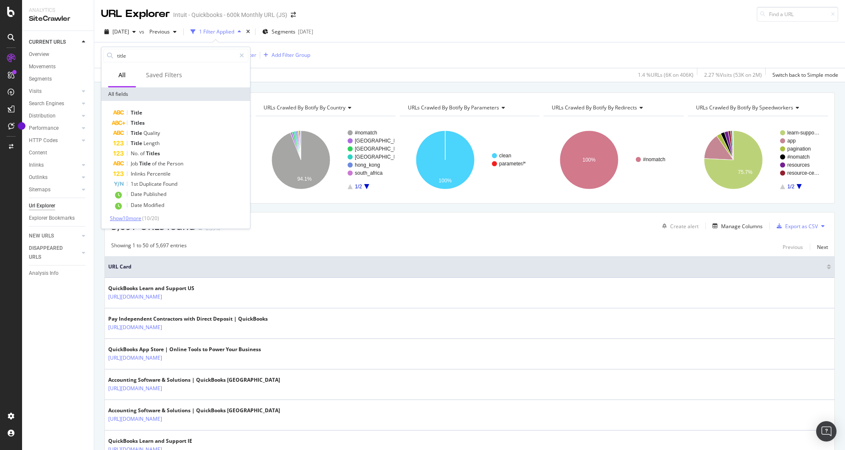
type input "title"
click at [133, 217] on span "Show 10 more" at bounding box center [125, 218] width 31 height 7
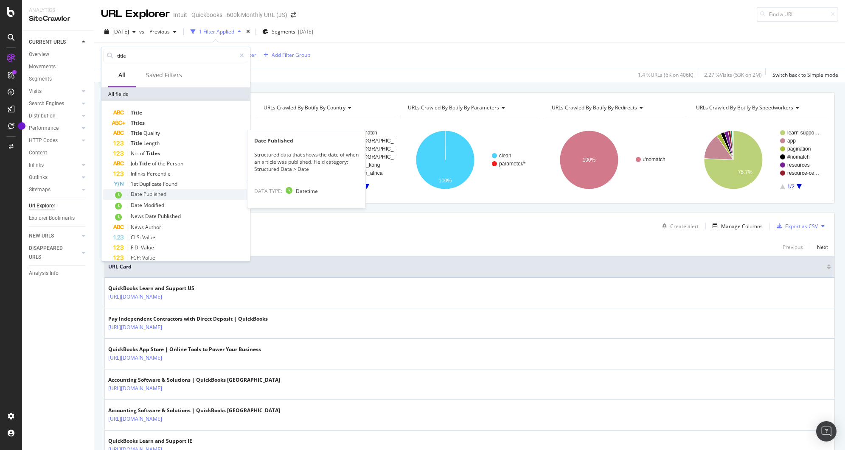
scroll to position [59, 0]
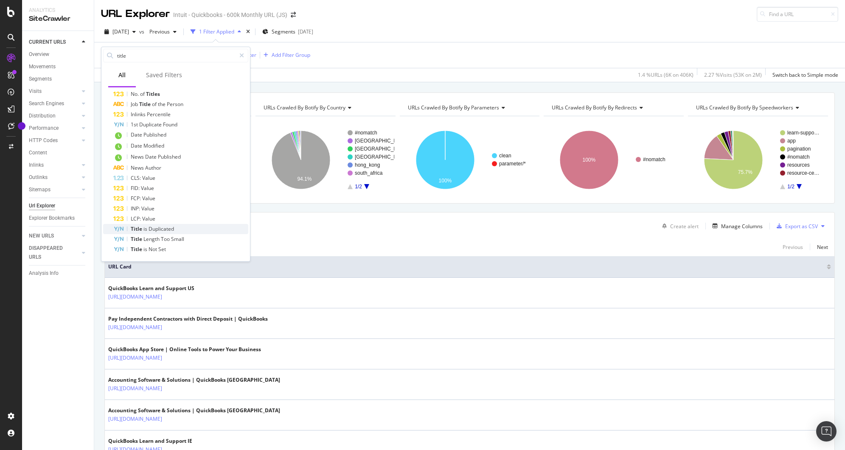
click at [160, 224] on div "Title is Duplicated" at bounding box center [180, 229] width 135 height 10
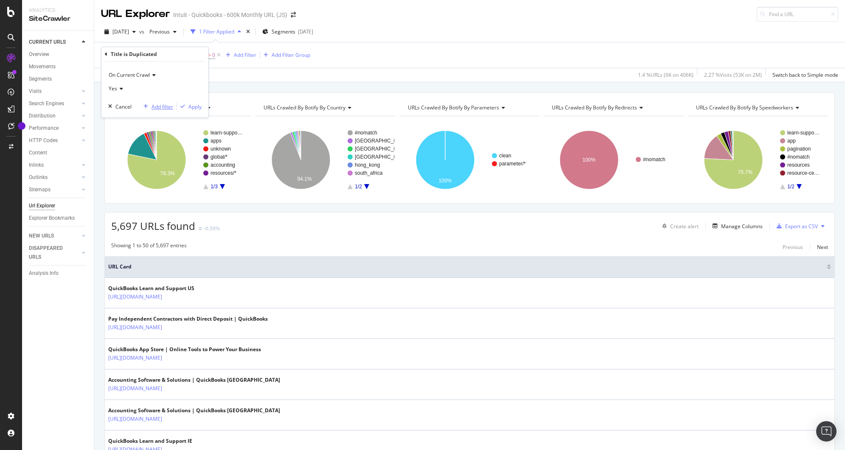
click at [154, 107] on div "Add filter" at bounding box center [163, 106] width 22 height 7
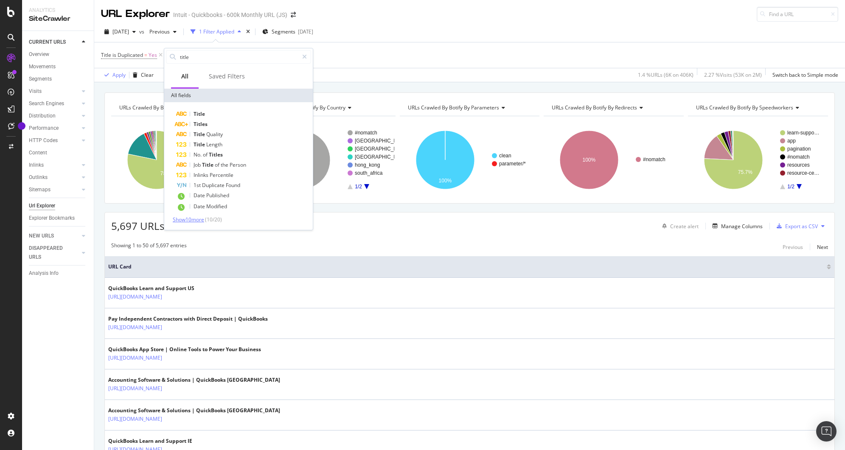
click at [192, 222] on span "Show 10 more" at bounding box center [188, 219] width 31 height 7
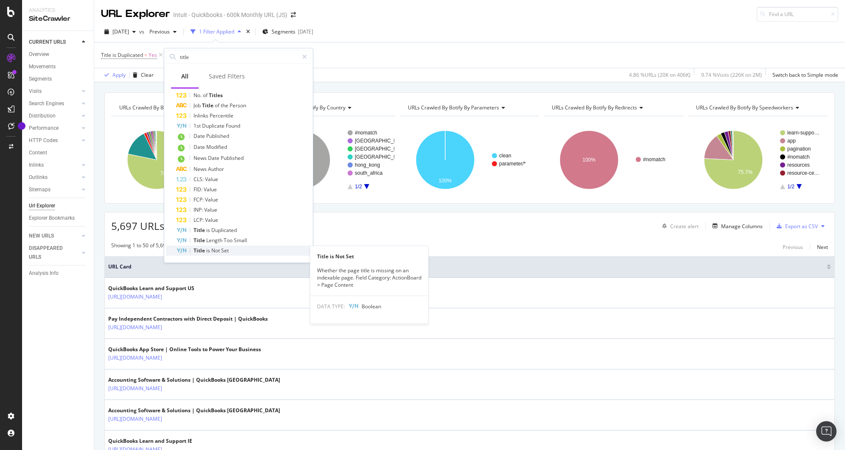
click at [238, 251] on div "Title is Not Set" at bounding box center [243, 251] width 135 height 10
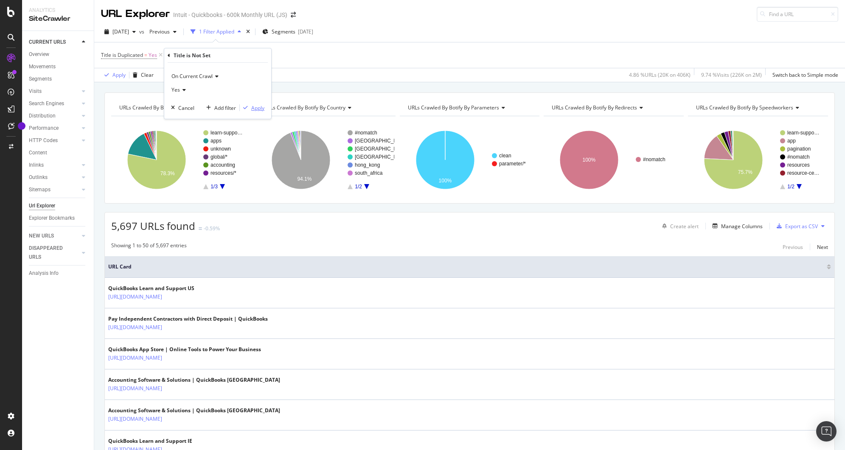
click at [247, 105] on icon "button" at bounding box center [245, 107] width 5 height 5
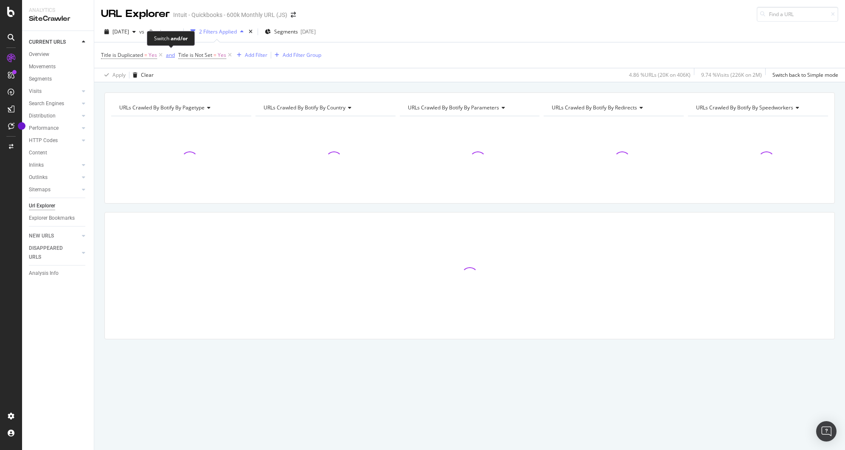
click at [168, 56] on div "and" at bounding box center [170, 54] width 9 height 7
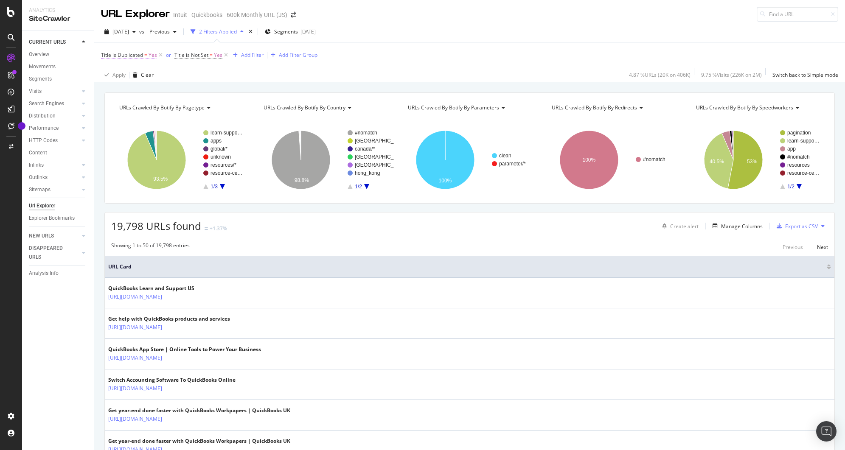
click at [122, 56] on span "Title is Duplicated" at bounding box center [122, 54] width 42 height 7
click at [107, 54] on div "Title is Duplicated" at bounding box center [155, 54] width 100 height 14
click at [106, 55] on icon at bounding box center [106, 54] width 3 height 5
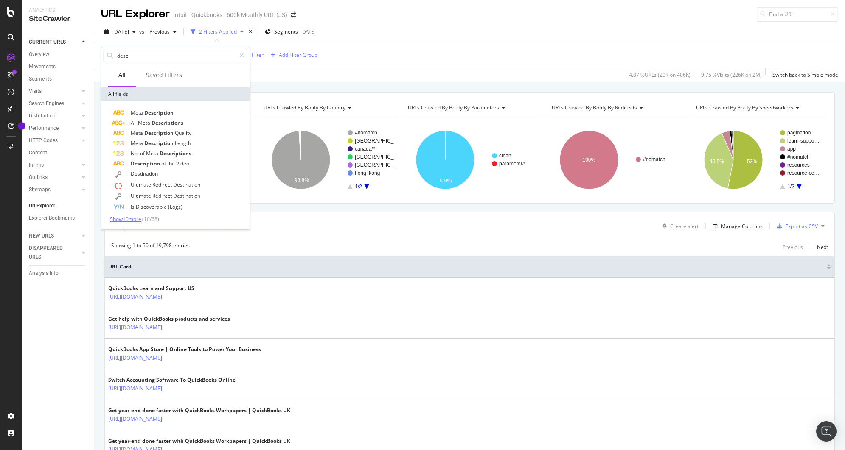
click at [132, 218] on span "Show 10 more" at bounding box center [125, 219] width 31 height 7
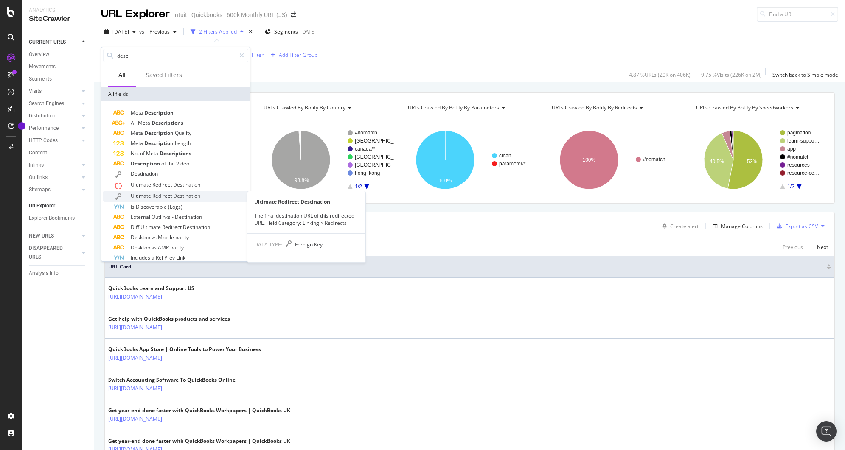
scroll to position [70, 0]
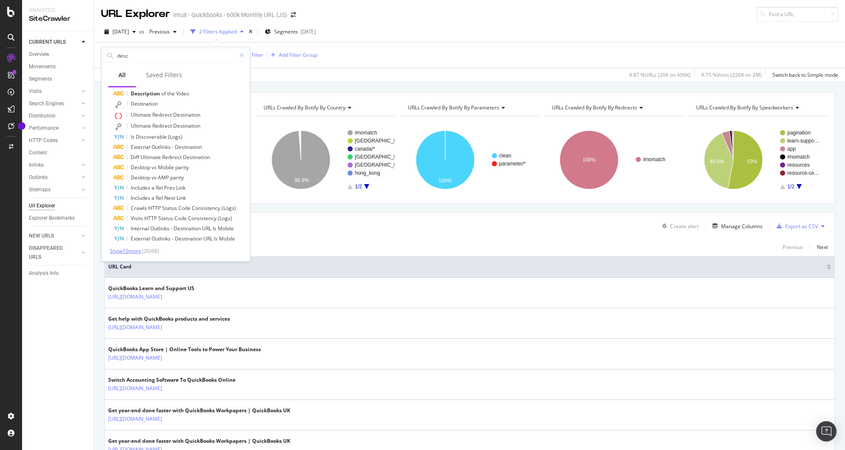
click at [133, 248] on span "Show 10 more" at bounding box center [125, 250] width 31 height 7
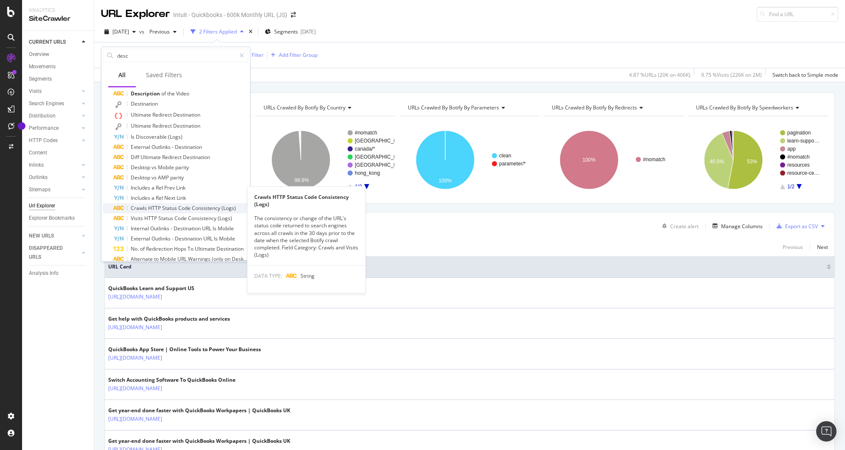
scroll to position [173, 0]
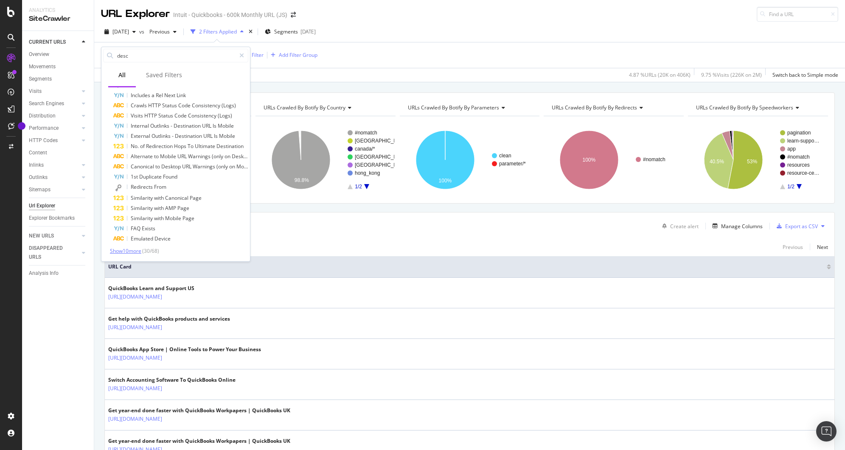
click at [134, 250] on span "Show 10 more" at bounding box center [125, 250] width 31 height 7
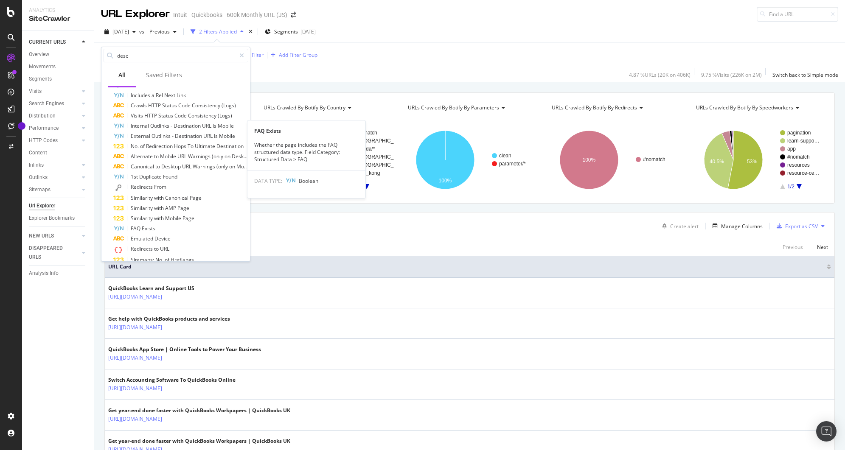
scroll to position [276, 0]
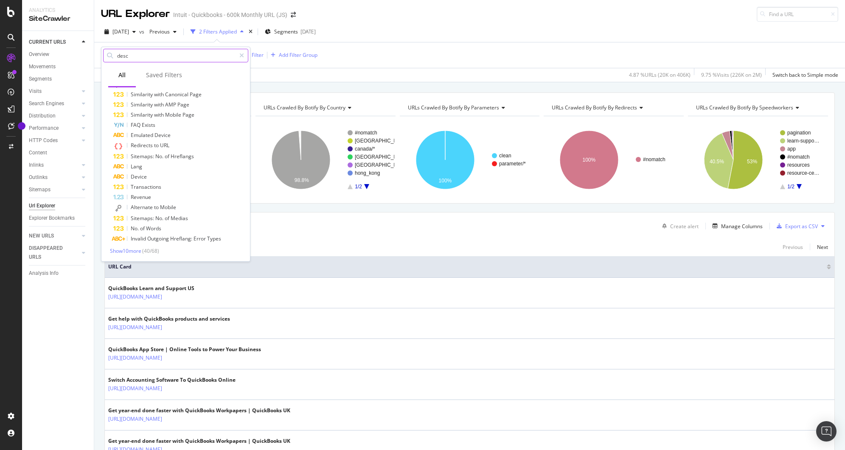
click at [138, 56] on input "desc" at bounding box center [175, 55] width 119 height 13
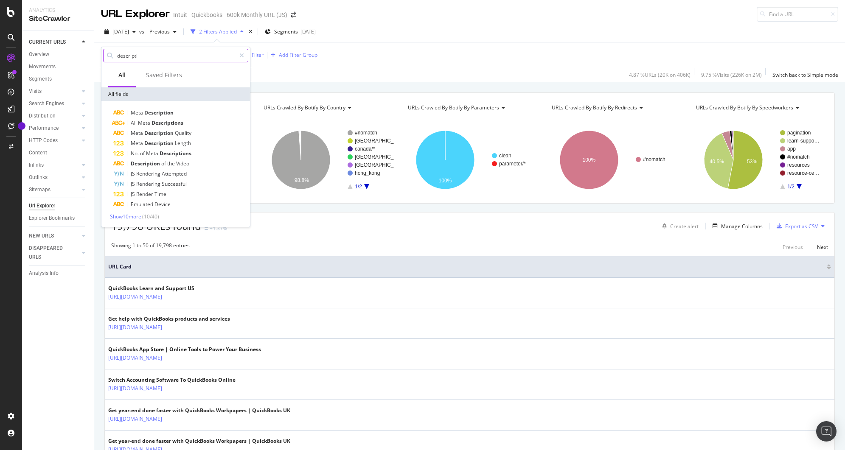
scroll to position [0, 0]
type input "description"
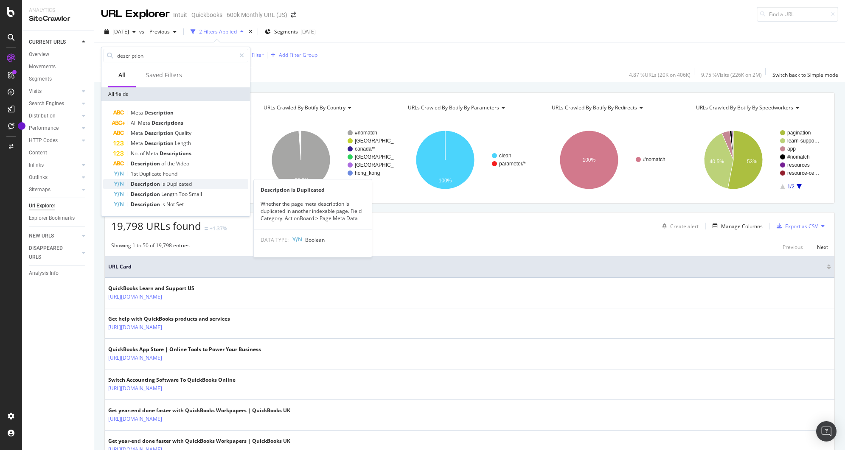
click at [166, 185] on span "Duplicated" at bounding box center [178, 183] width 25 height 7
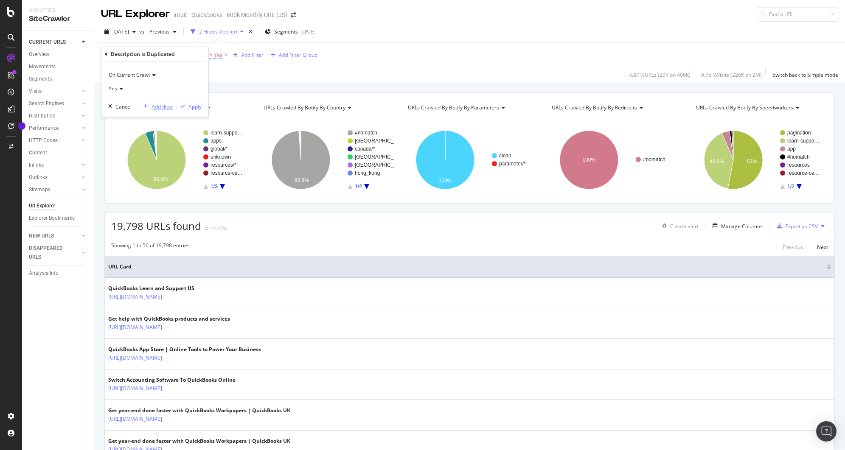
click at [157, 109] on div "Add filter" at bounding box center [163, 106] width 22 height 7
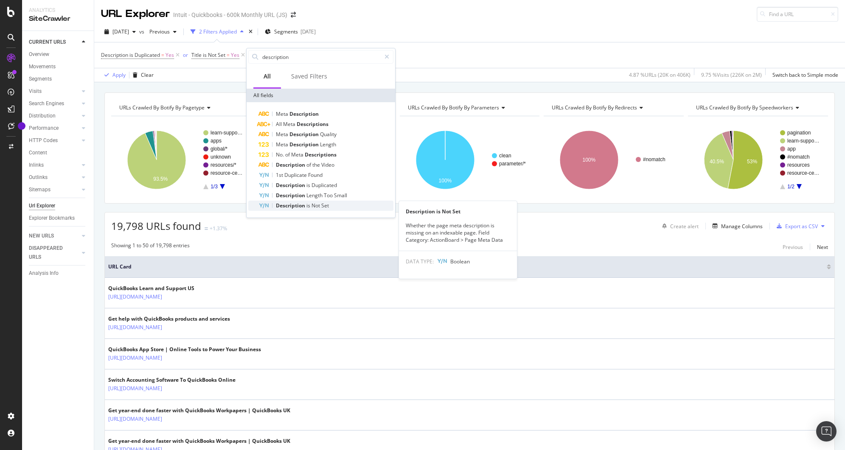
click at [317, 205] on span "Not" at bounding box center [317, 205] width 10 height 7
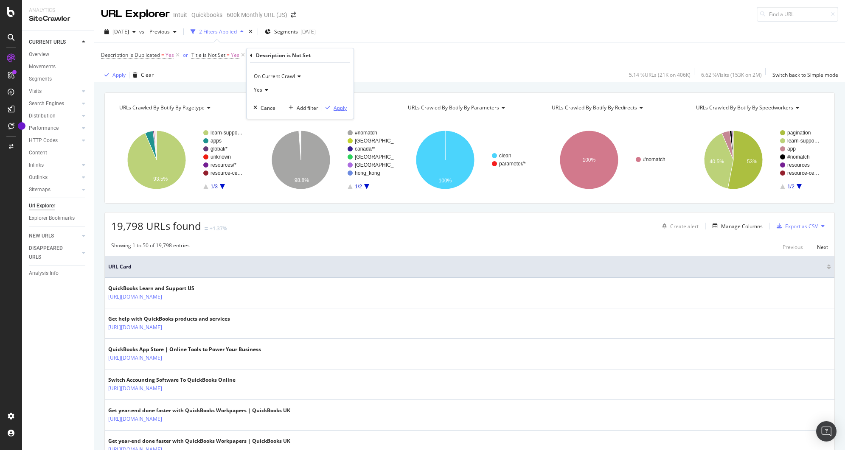
click at [334, 107] on div "Apply" at bounding box center [340, 107] width 13 height 7
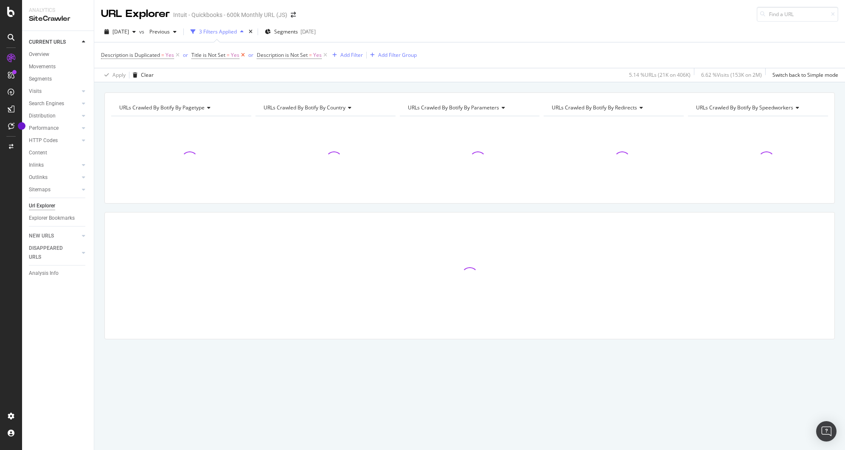
click at [243, 57] on icon at bounding box center [242, 55] width 7 height 8
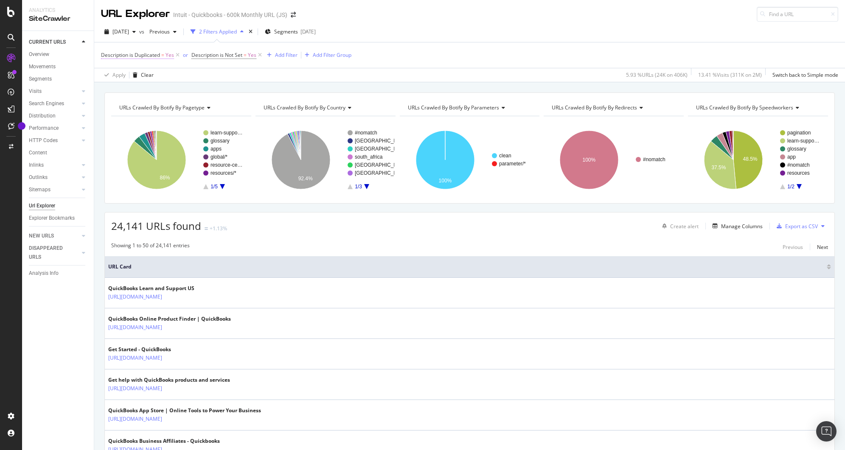
click at [130, 54] on span "Description is Duplicated" at bounding box center [130, 54] width 59 height 7
click at [106, 54] on icon at bounding box center [106, 54] width 3 height 5
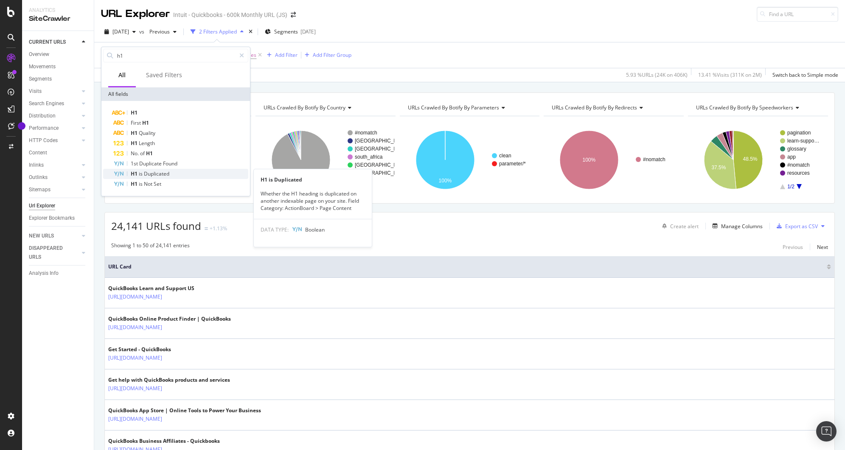
type input "h1"
click at [180, 174] on div "H1 is Duplicated" at bounding box center [180, 174] width 135 height 10
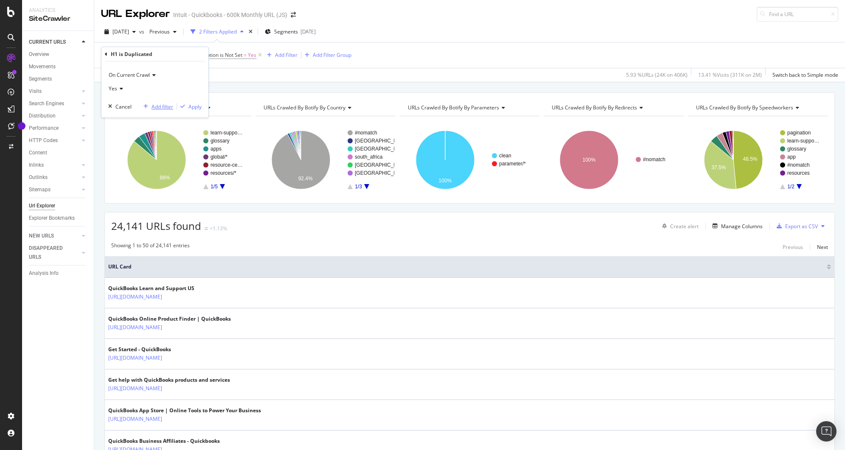
click at [167, 104] on div "Add filter" at bounding box center [163, 106] width 22 height 7
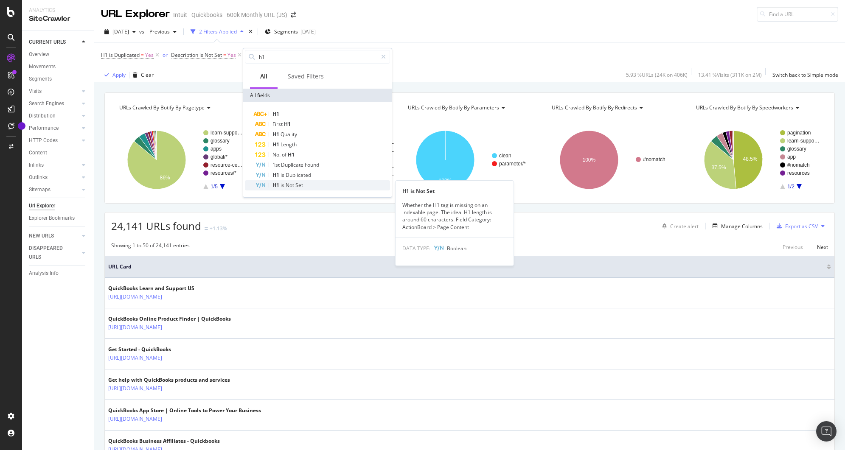
click at [303, 184] on span "Set" at bounding box center [299, 185] width 8 height 7
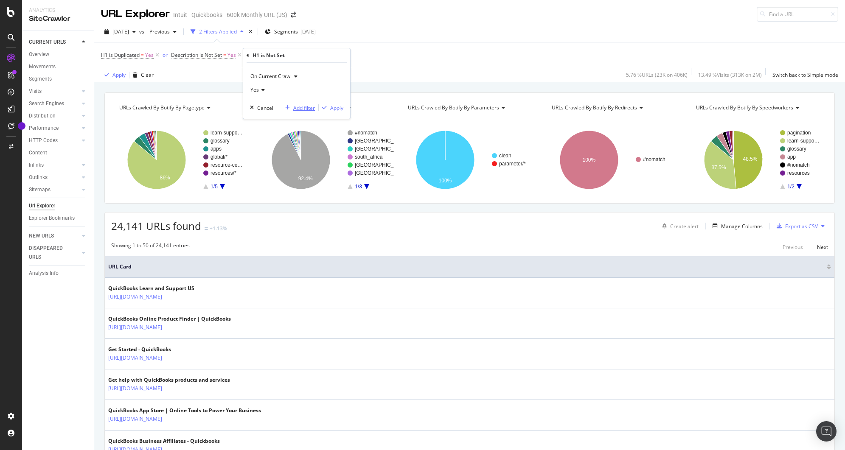
click at [295, 107] on div "Add filter" at bounding box center [304, 107] width 22 height 7
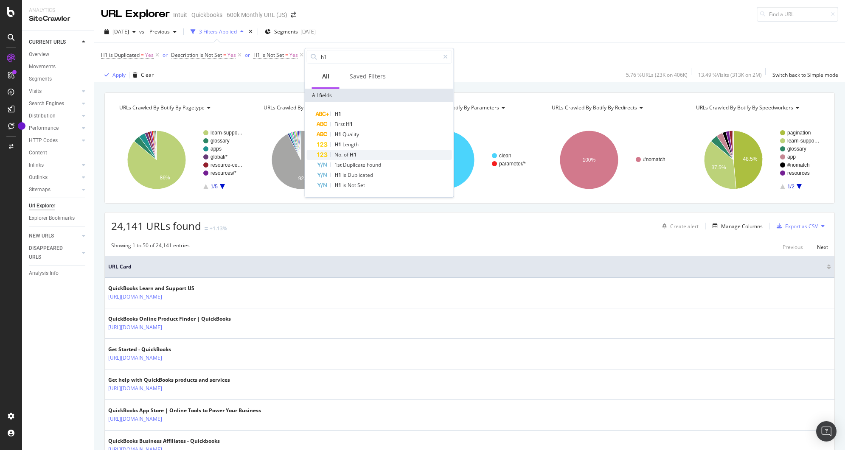
click at [357, 151] on div "No. of H1" at bounding box center [384, 155] width 135 height 10
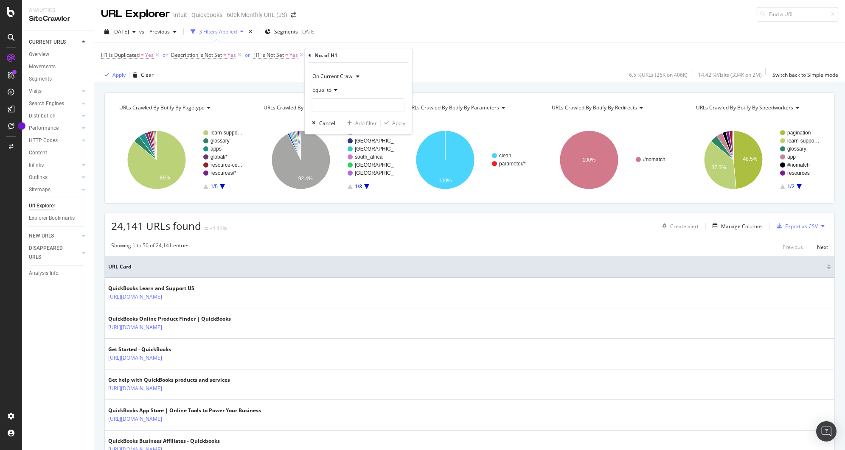
click at [331, 91] on icon at bounding box center [334, 89] width 6 height 5
click at [338, 147] on div "Greater than" at bounding box center [359, 151] width 91 height 11
click at [344, 103] on input "number" at bounding box center [358, 105] width 93 height 14
type input "1"
click at [398, 124] on div "Apply" at bounding box center [398, 123] width 13 height 7
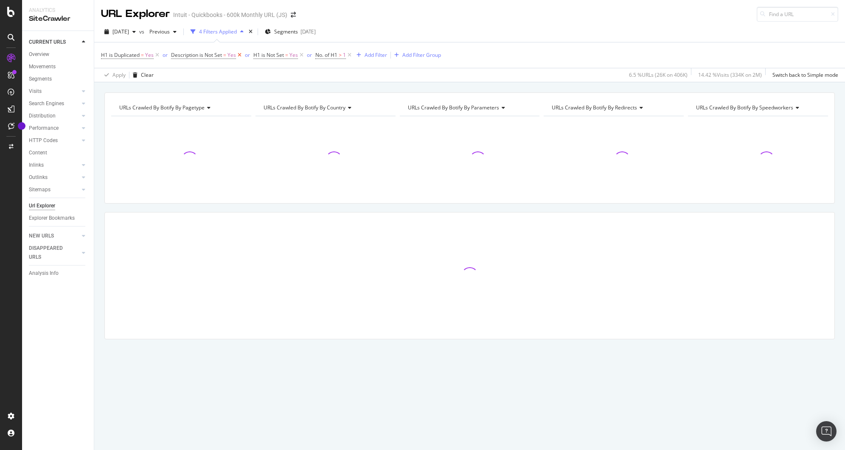
click at [239, 56] on icon at bounding box center [239, 55] width 7 height 8
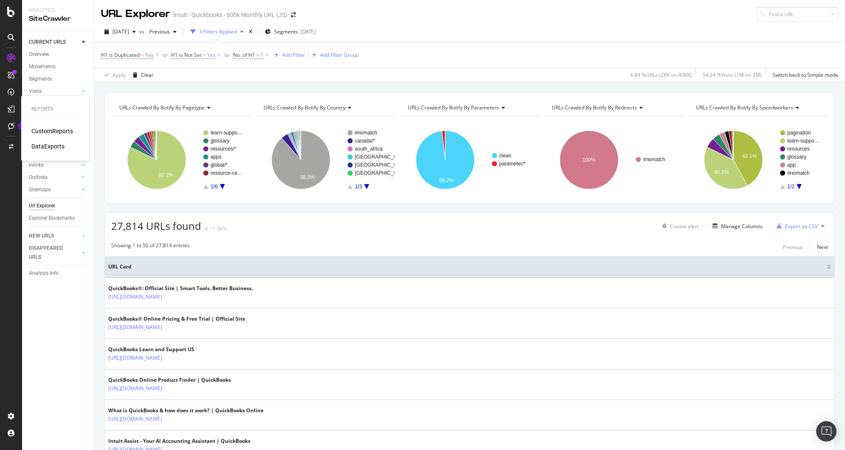
click at [56, 146] on div "DataExports" at bounding box center [47, 146] width 33 height 8
